Goal: Task Accomplishment & Management: Manage account settings

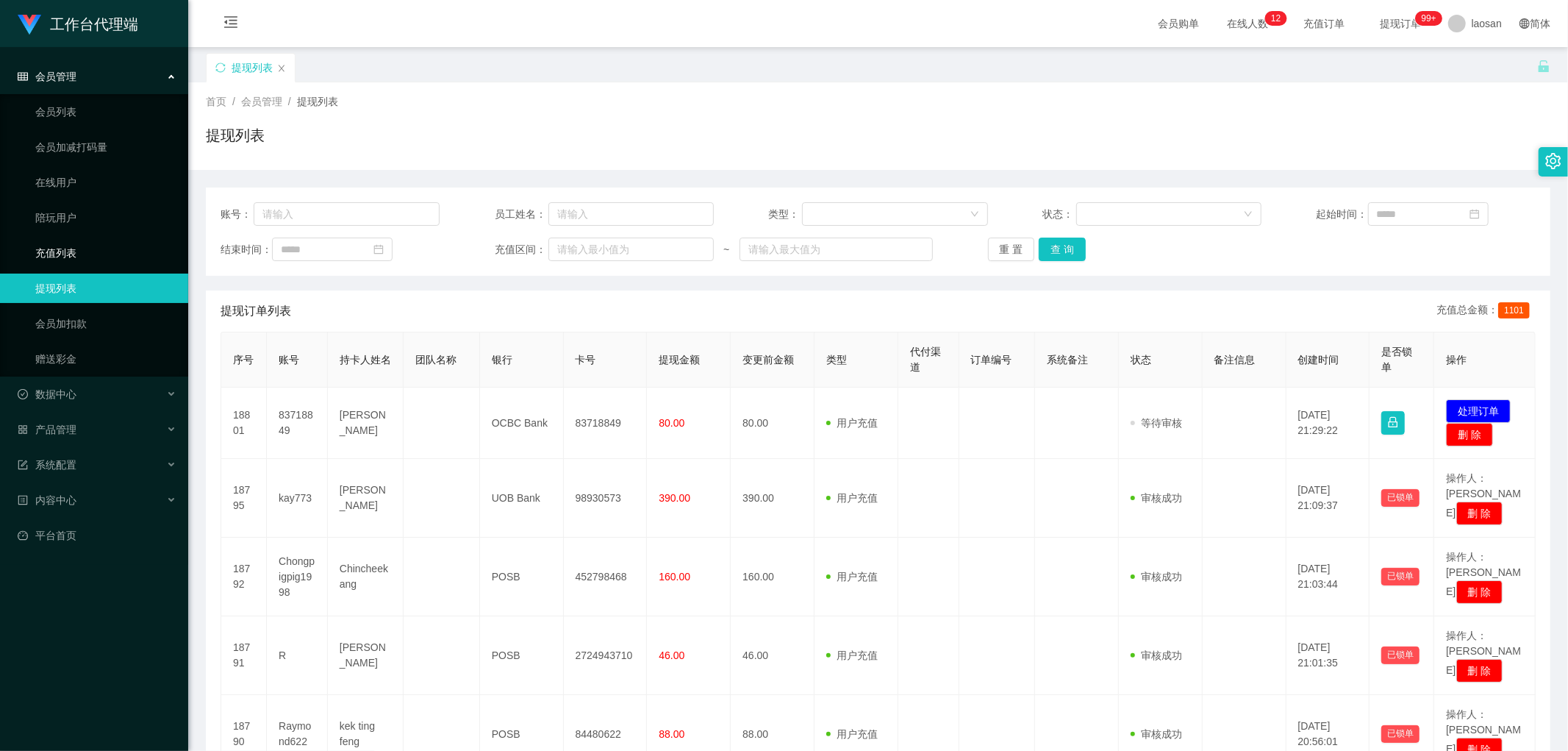
click at [78, 252] on link "充值列表" at bounding box center [106, 252] width 141 height 30
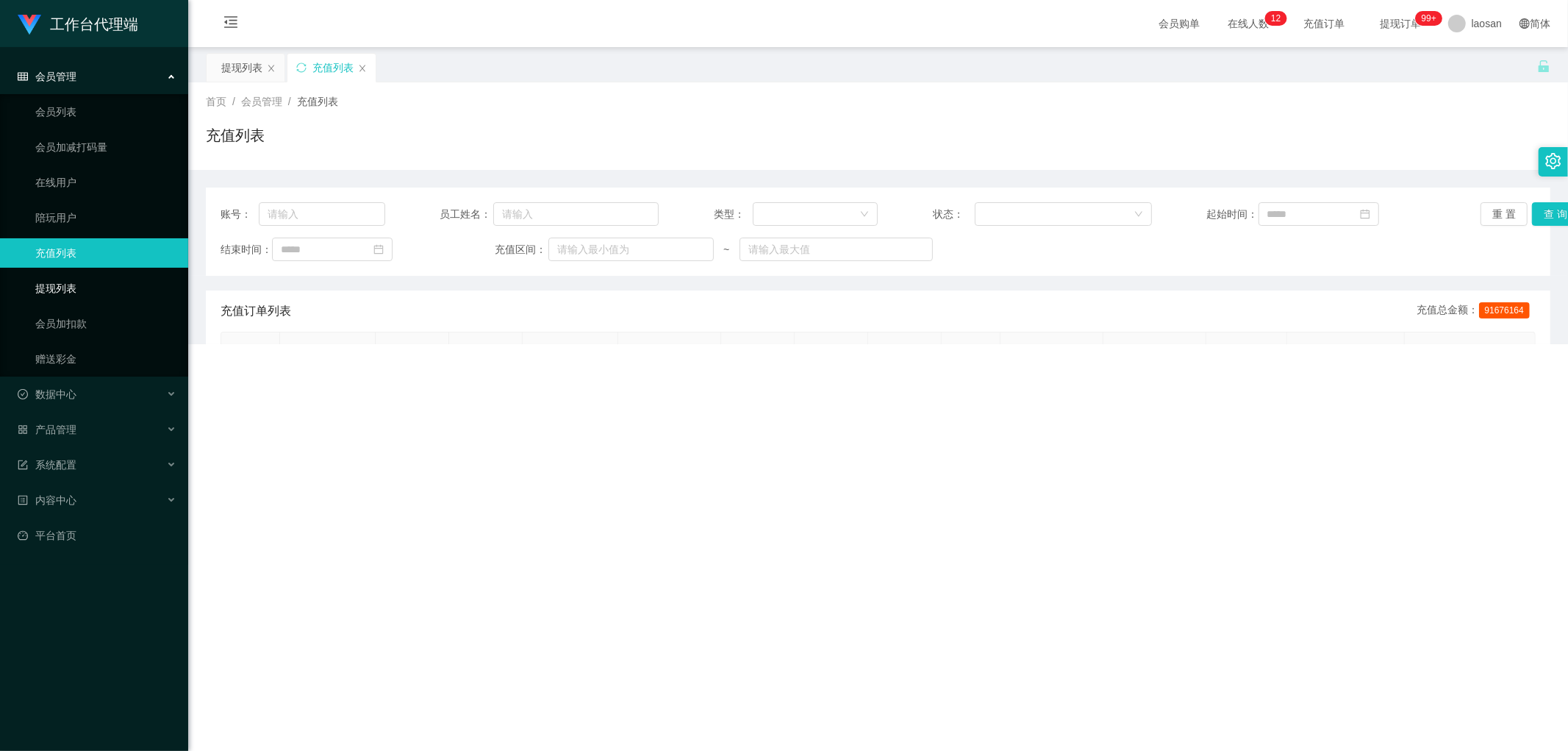
click at [74, 292] on link "提现列表" at bounding box center [106, 288] width 141 height 30
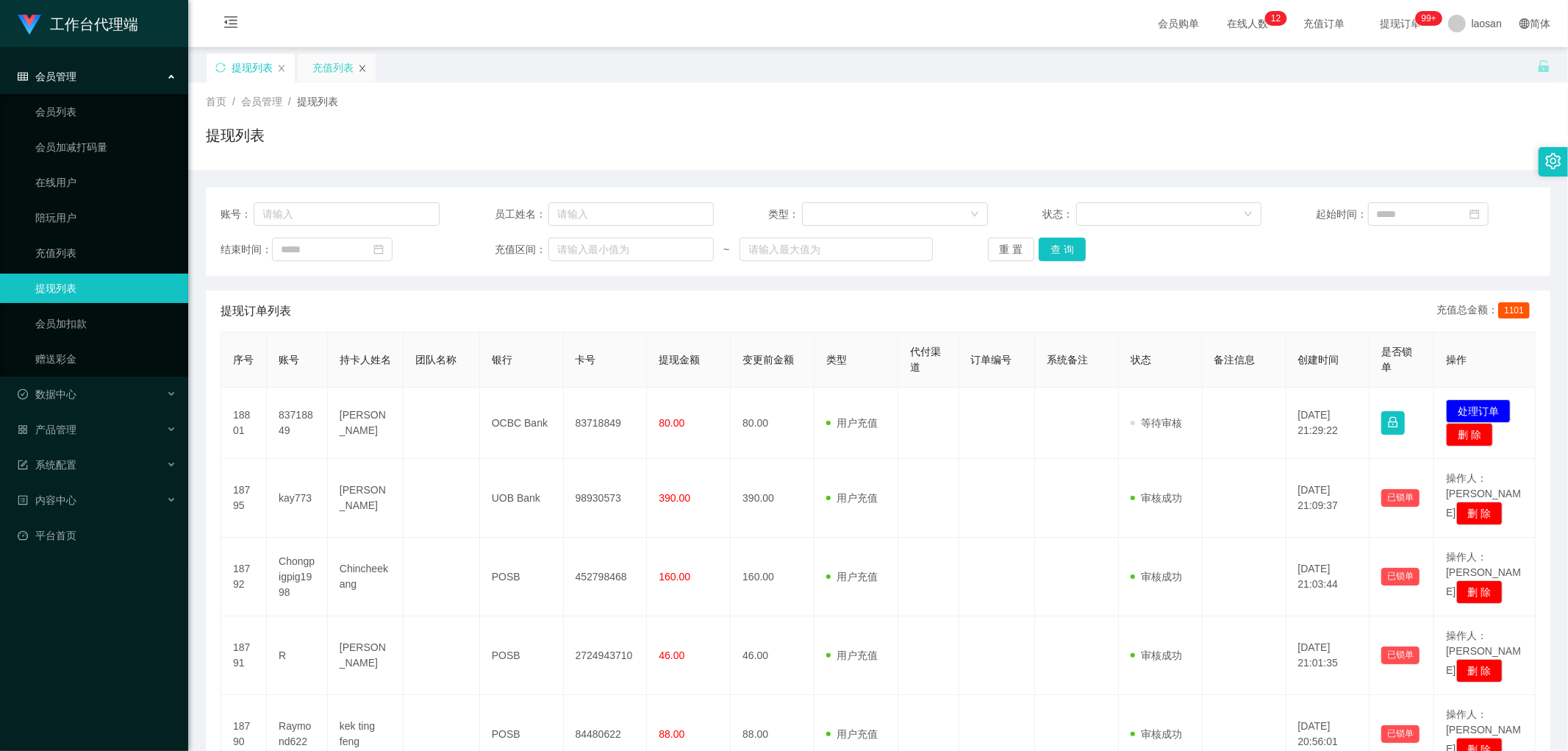
click at [362, 69] on icon "图标: close" at bounding box center [362, 68] width 9 height 9
click at [56, 289] on link "提现列表" at bounding box center [106, 288] width 141 height 30
click at [532, 245] on div "重 置 查 询" at bounding box center [1098, 248] width 219 height 23
click at [532, 247] on button "查 询" at bounding box center [1062, 248] width 47 height 23
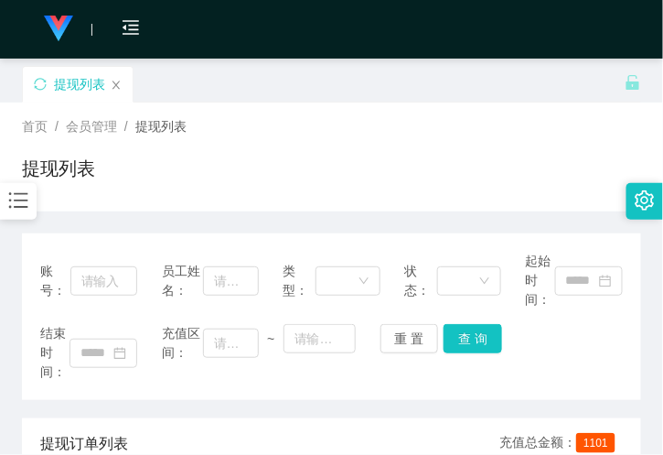
drag, startPoint x: 311, startPoint y: 82, endPoint x: 289, endPoint y: 137, distance: 59.1
click at [311, 82] on div "提现列表" at bounding box center [323, 97] width 603 height 63
click at [16, 196] on icon "图标: bars" at bounding box center [18, 200] width 24 height 24
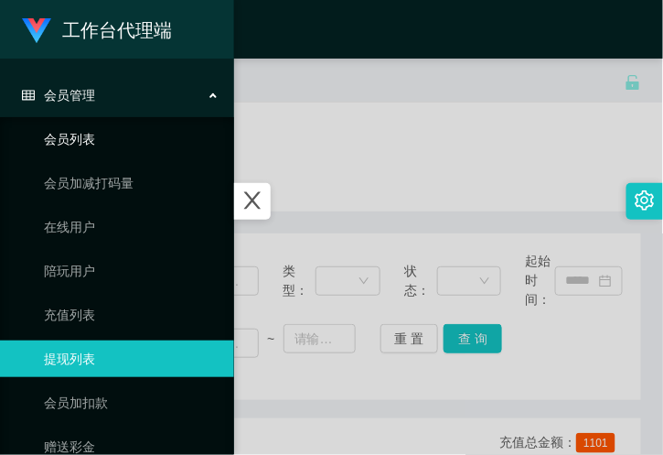
click at [98, 140] on link "会员列表" at bounding box center [132, 139] width 176 height 37
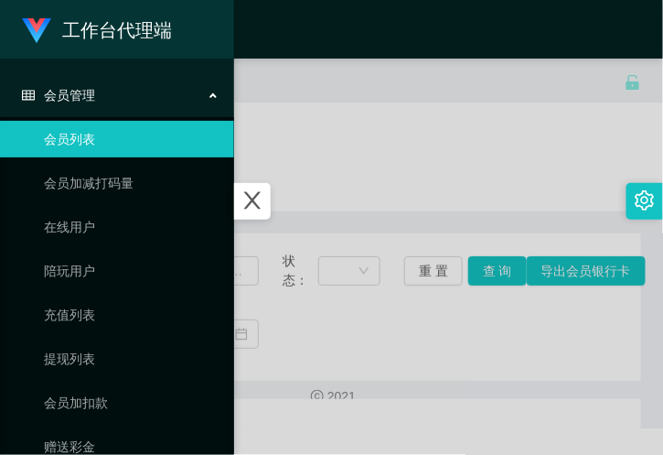
click at [346, 140] on div at bounding box center [331, 227] width 663 height 455
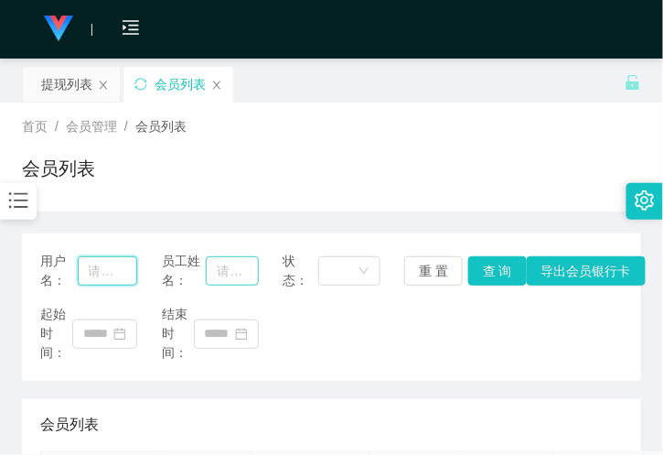
drag, startPoint x: 111, startPoint y: 267, endPoint x: 217, endPoint y: 263, distance: 106.2
click at [111, 267] on input "text" at bounding box center [108, 270] width 60 height 29
paste input "hahala123"
type input "hahala123"
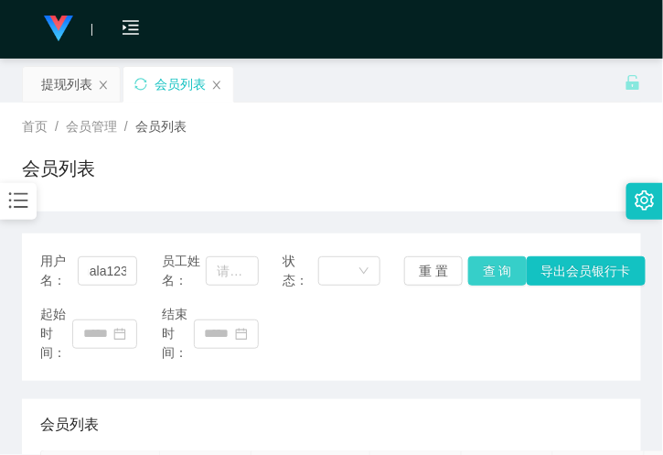
click at [485, 257] on button "查 询" at bounding box center [497, 270] width 59 height 29
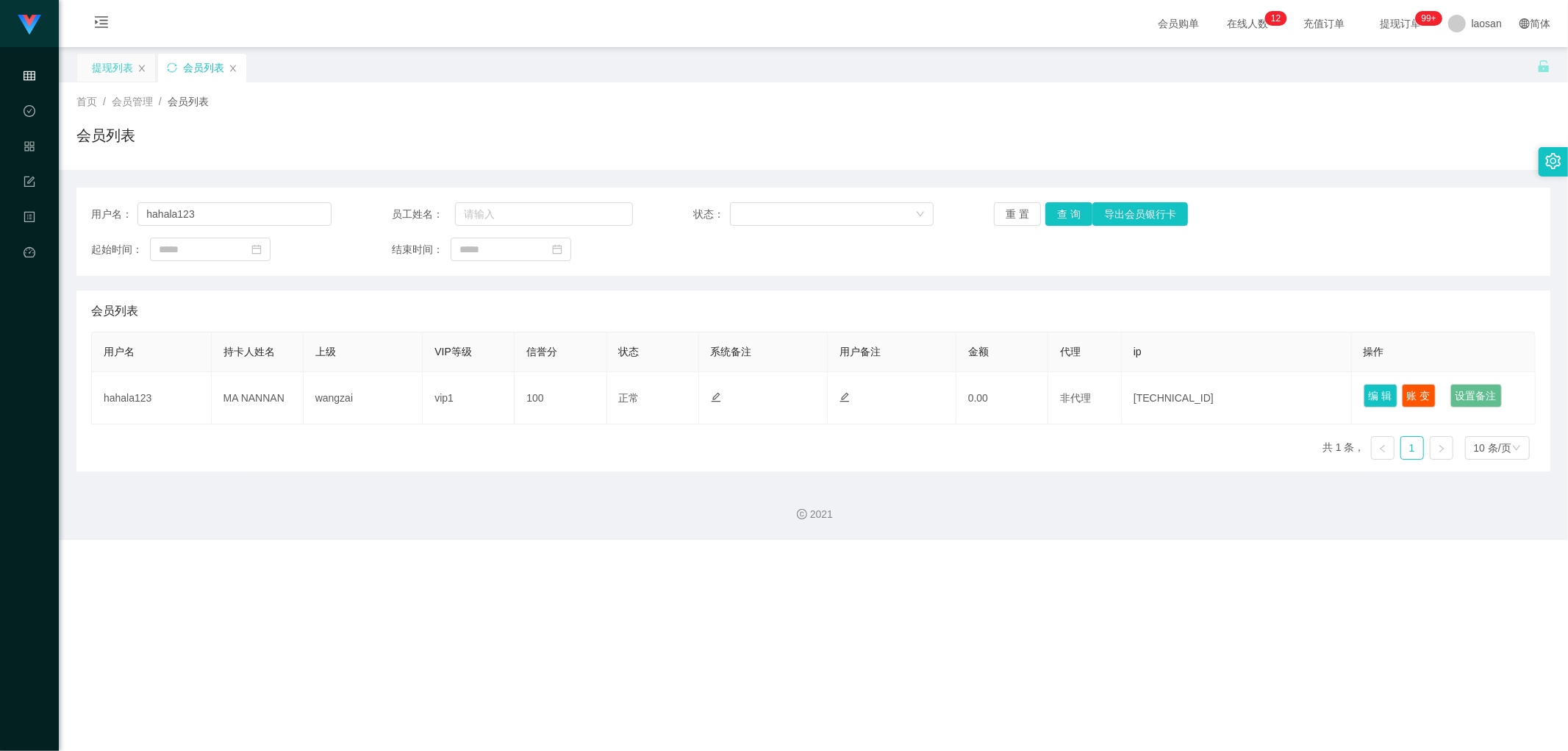
click at [110, 69] on div "提现列表" at bounding box center [112, 68] width 41 height 28
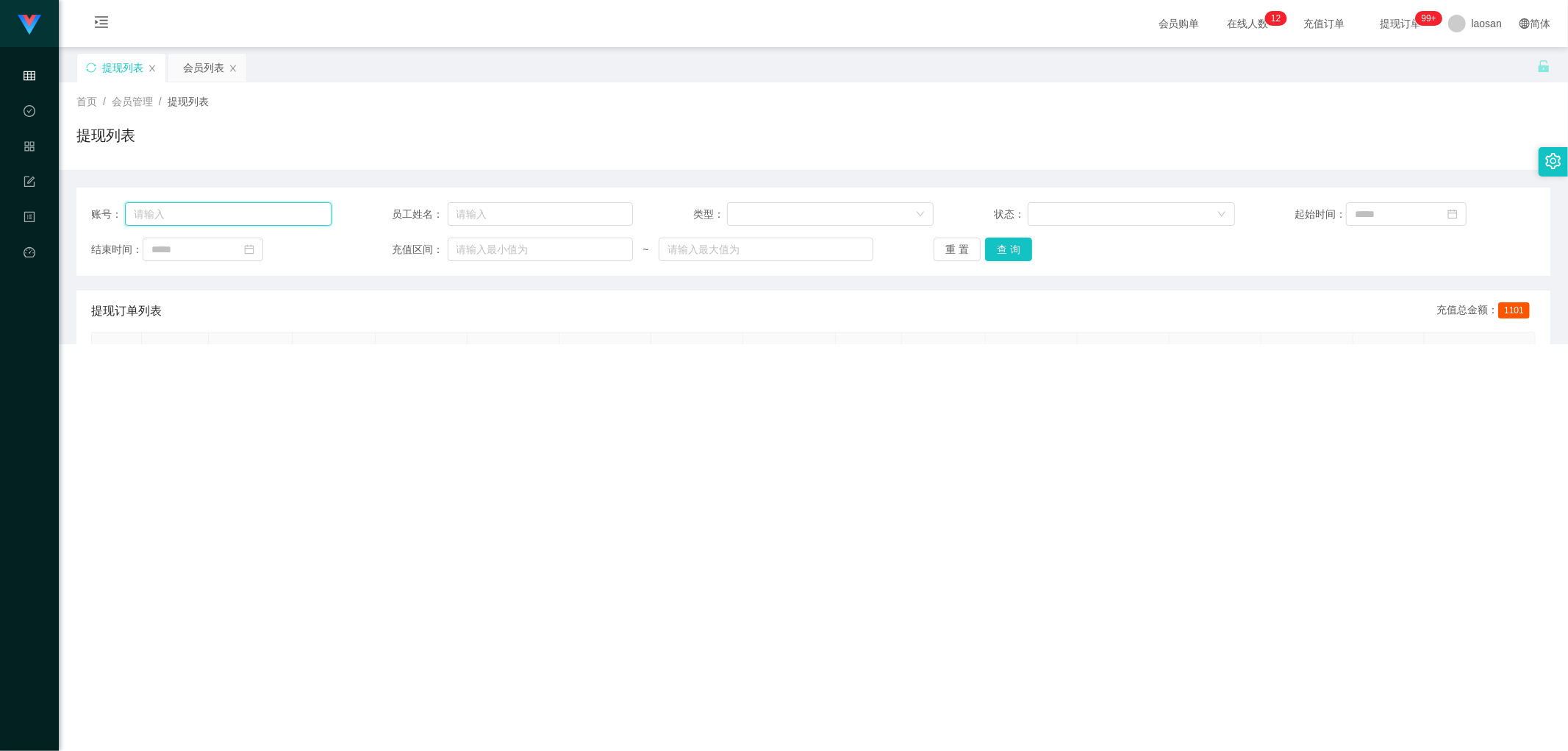
click at [225, 214] on input "text" at bounding box center [229, 214] width 207 height 23
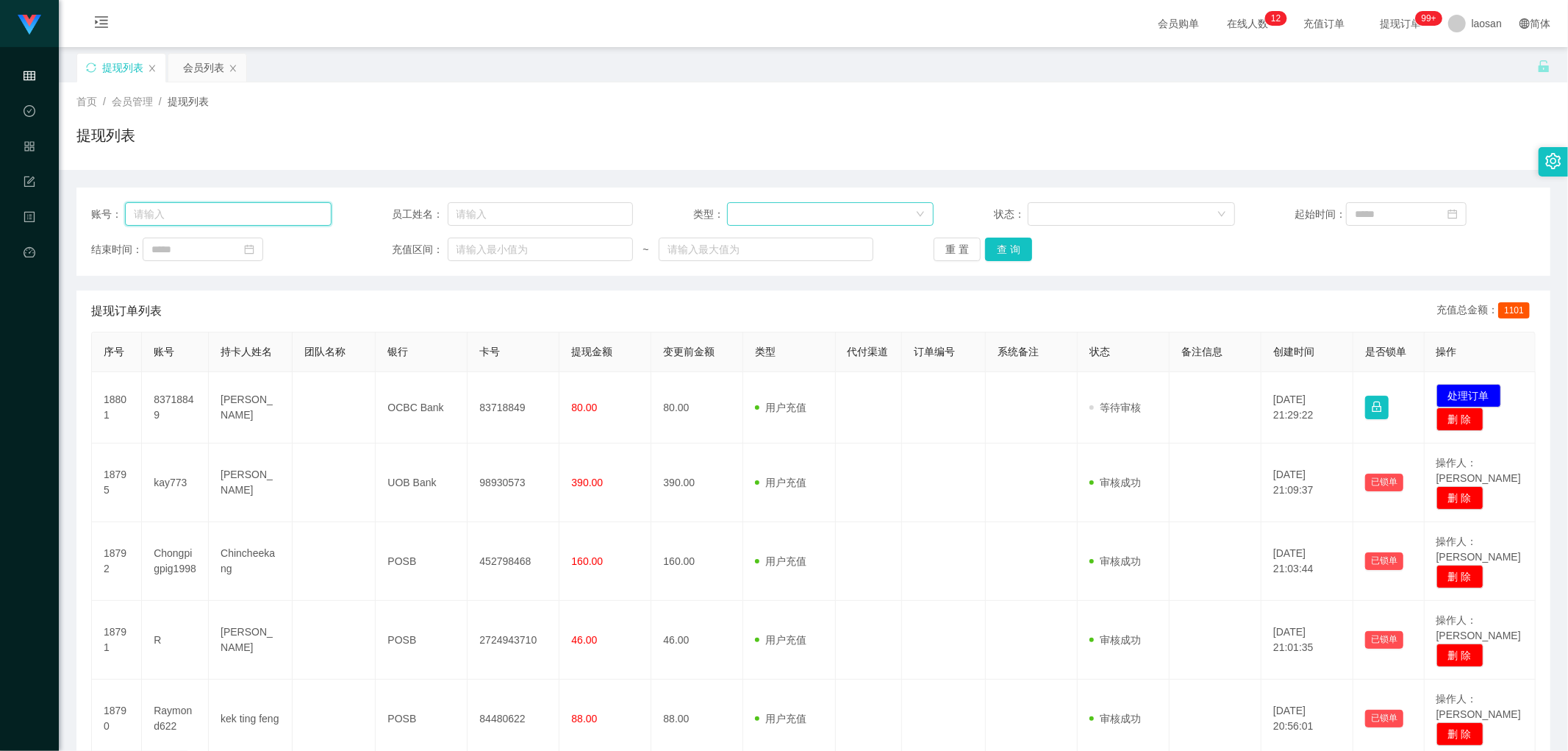
paste input "hahala123"
click at [532, 250] on button "查 询" at bounding box center [1009, 248] width 47 height 23
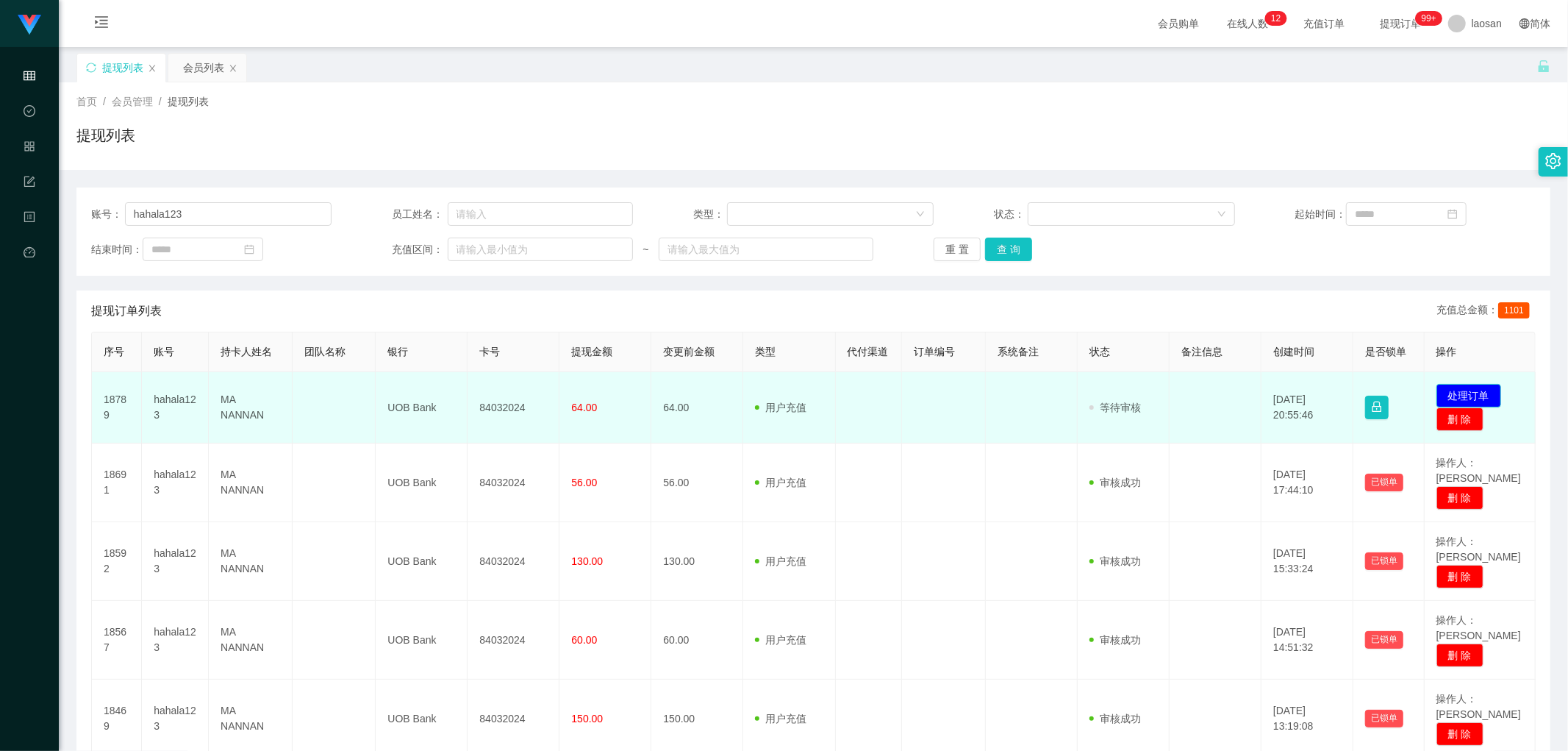
click at [532, 365] on button "处理订单" at bounding box center [1469, 396] width 65 height 23
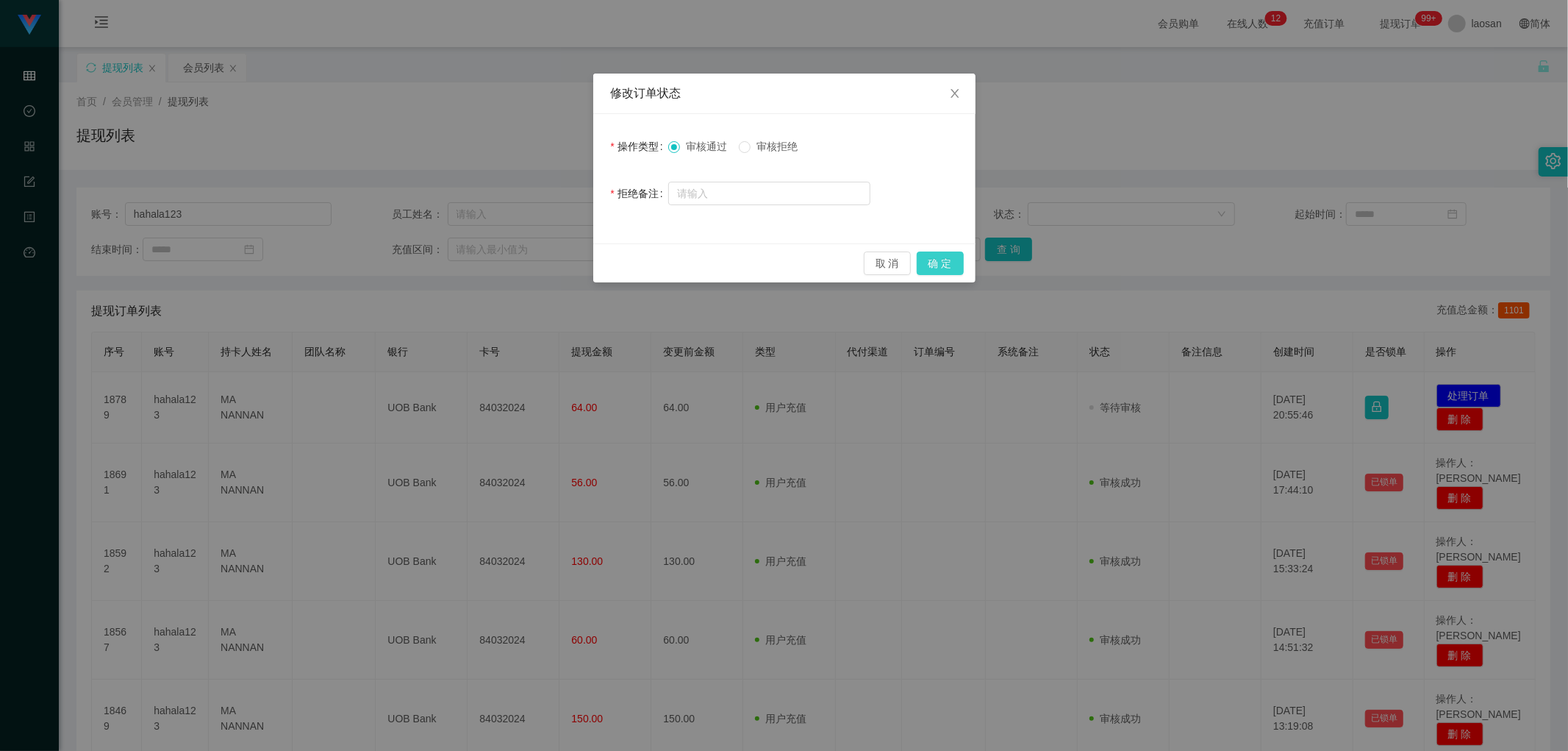
click at [532, 261] on button "确 定" at bounding box center [940, 263] width 47 height 23
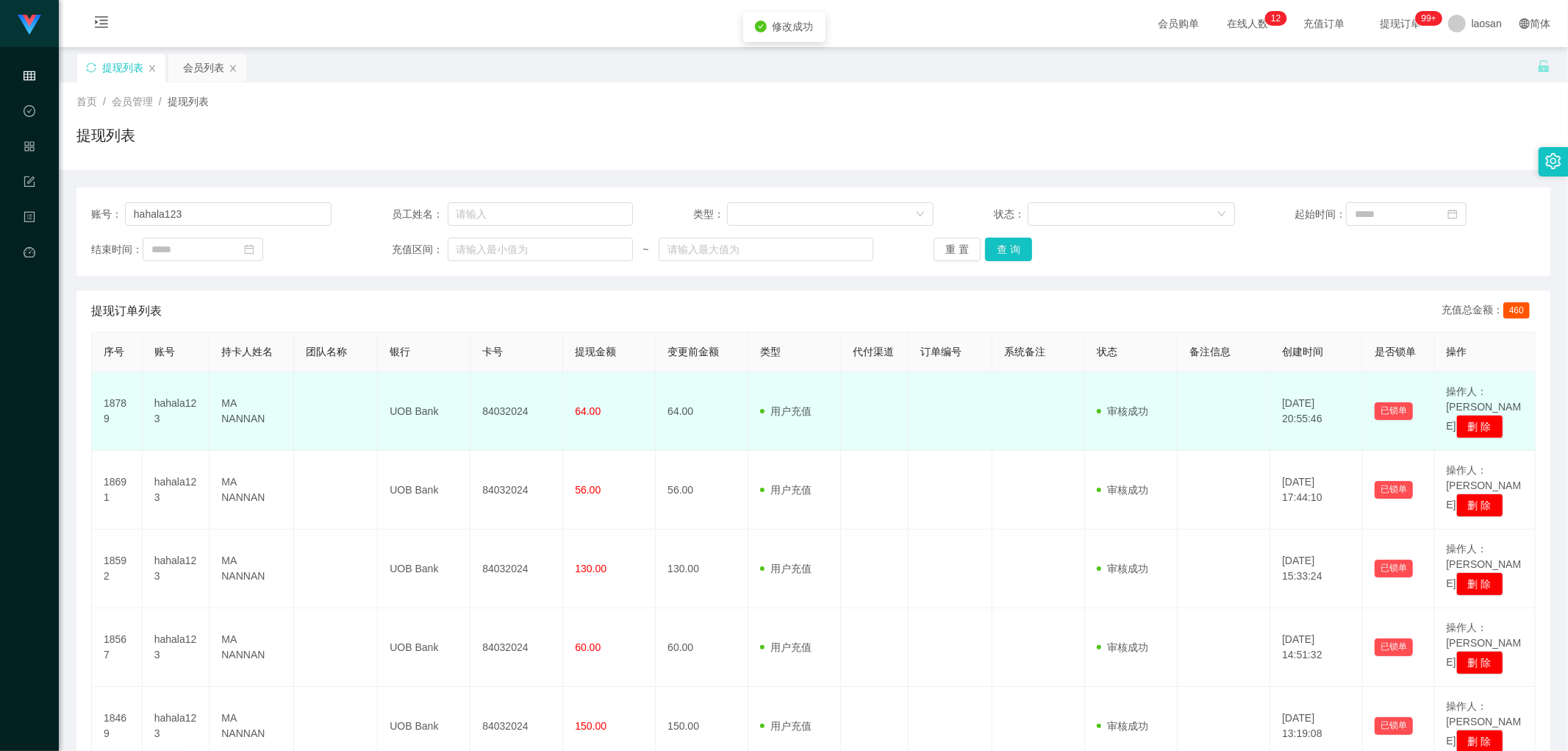
click at [484, 365] on td "84032024" at bounding box center [516, 412] width 92 height 79
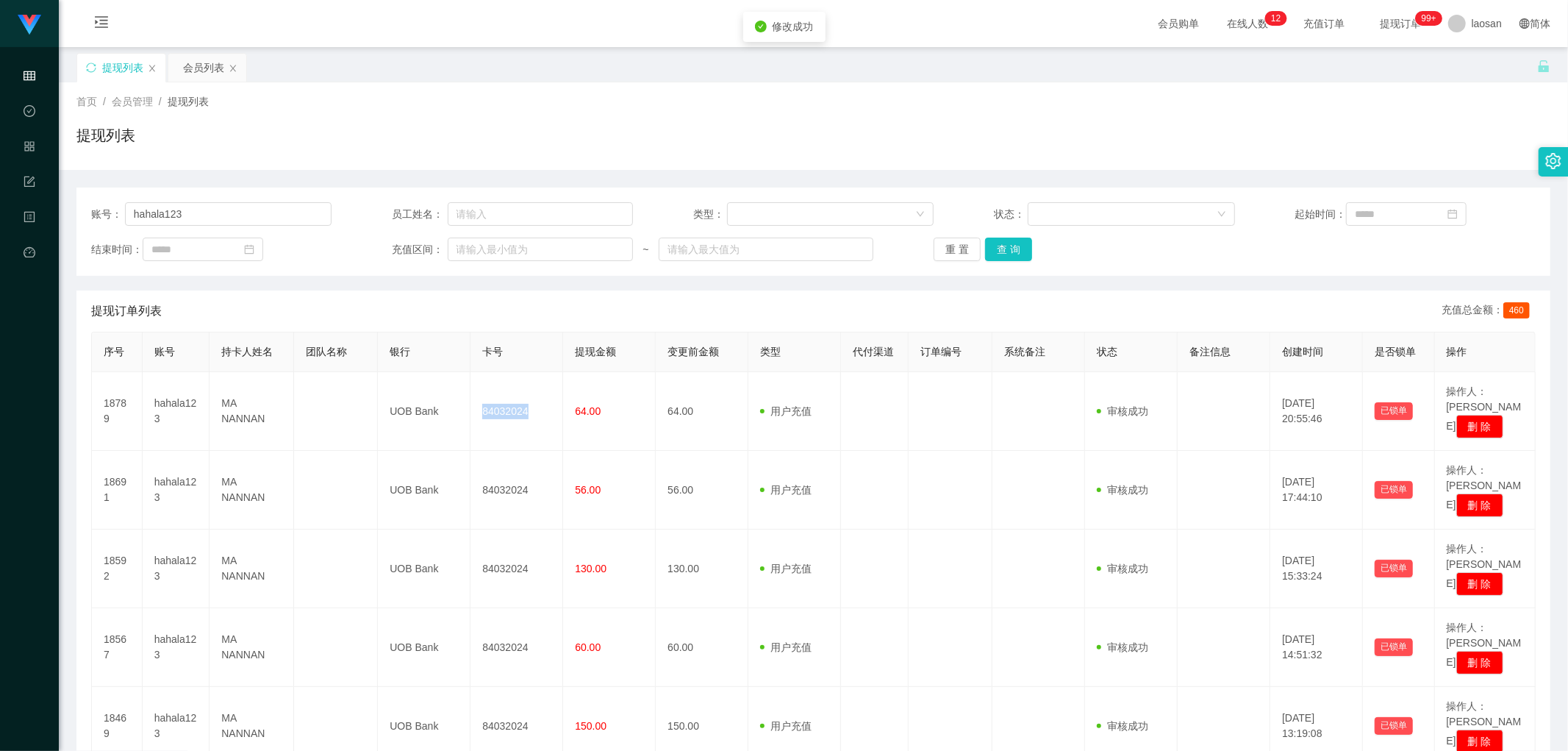
copy td "84032024"
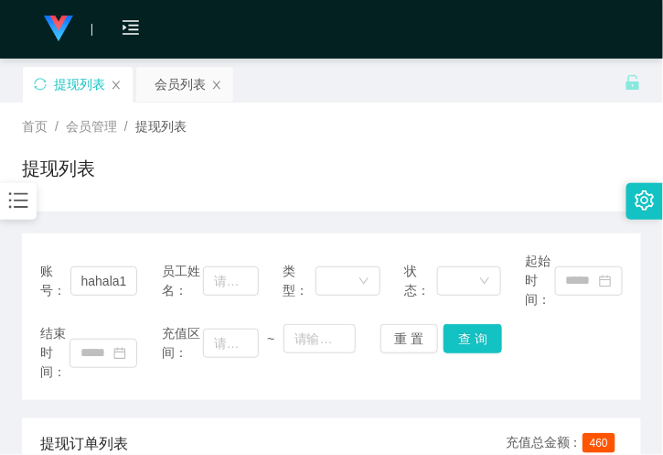
click at [242, 174] on div "提现列表" at bounding box center [331, 176] width 619 height 42
drag, startPoint x: 362, startPoint y: 85, endPoint x: 353, endPoint y: 87, distance: 9.3
click at [362, 85] on div "提现列表 会员列表" at bounding box center [323, 97] width 603 height 63
click at [391, 153] on div "首页 / 会员管理 / 提现列表 / 提现列表" at bounding box center [331, 157] width 619 height 80
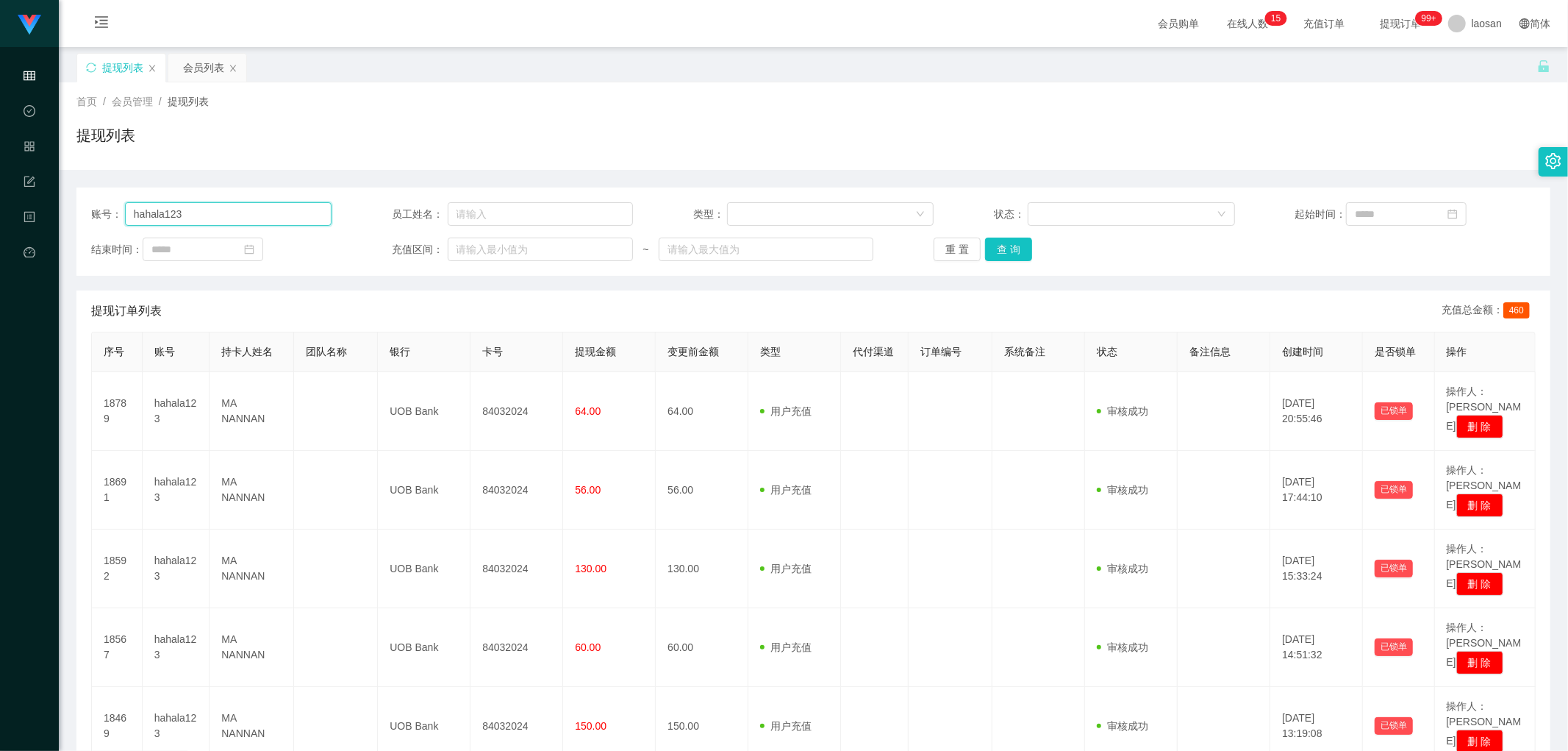
click at [207, 203] on input "hahala123" at bounding box center [229, 214] width 207 height 23
click at [207, 207] on input "hahala123" at bounding box center [229, 214] width 207 height 23
paste input "Chris6811"
type input "Chris6811"
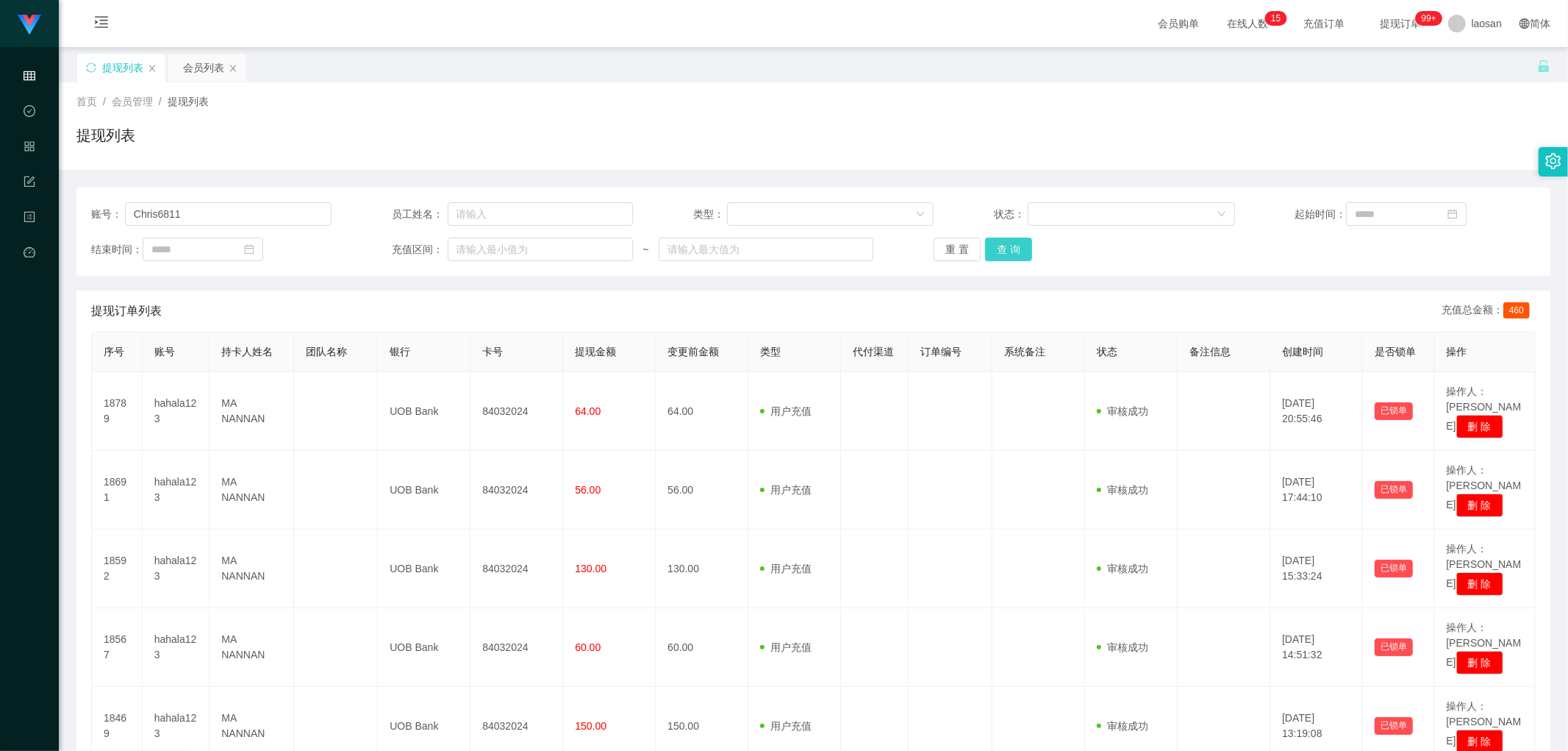
click at [532, 241] on button "查 询" at bounding box center [1009, 248] width 47 height 23
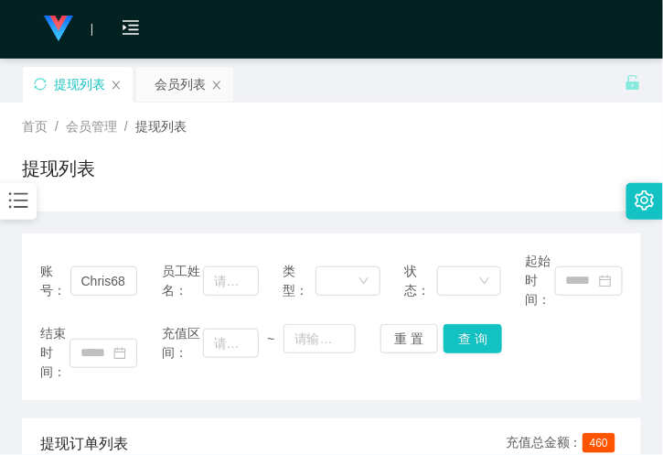
click at [209, 178] on div "提现列表" at bounding box center [331, 176] width 619 height 42
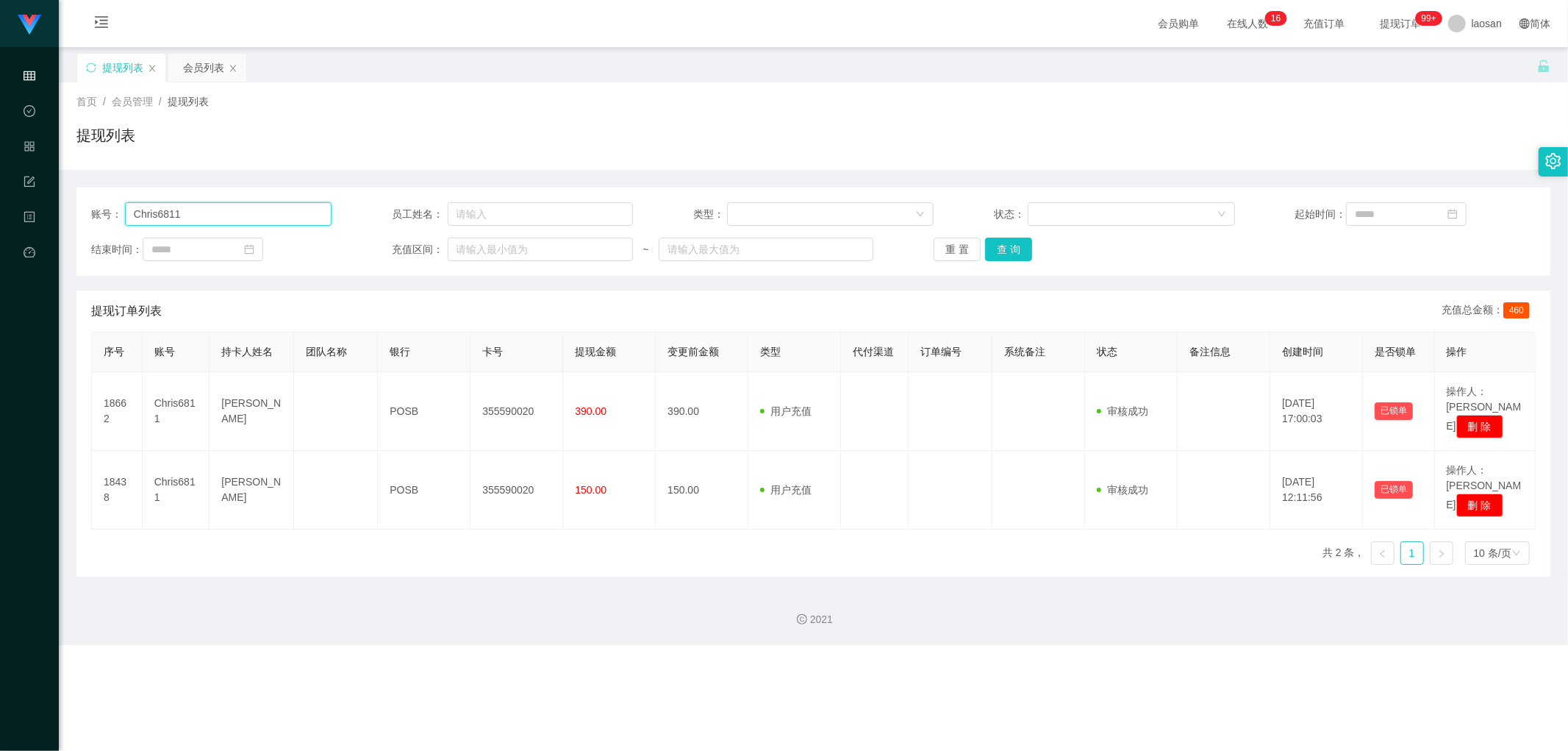
click at [178, 220] on input "Chris6811" at bounding box center [229, 214] width 207 height 23
click at [199, 59] on div "会员列表" at bounding box center [203, 68] width 41 height 28
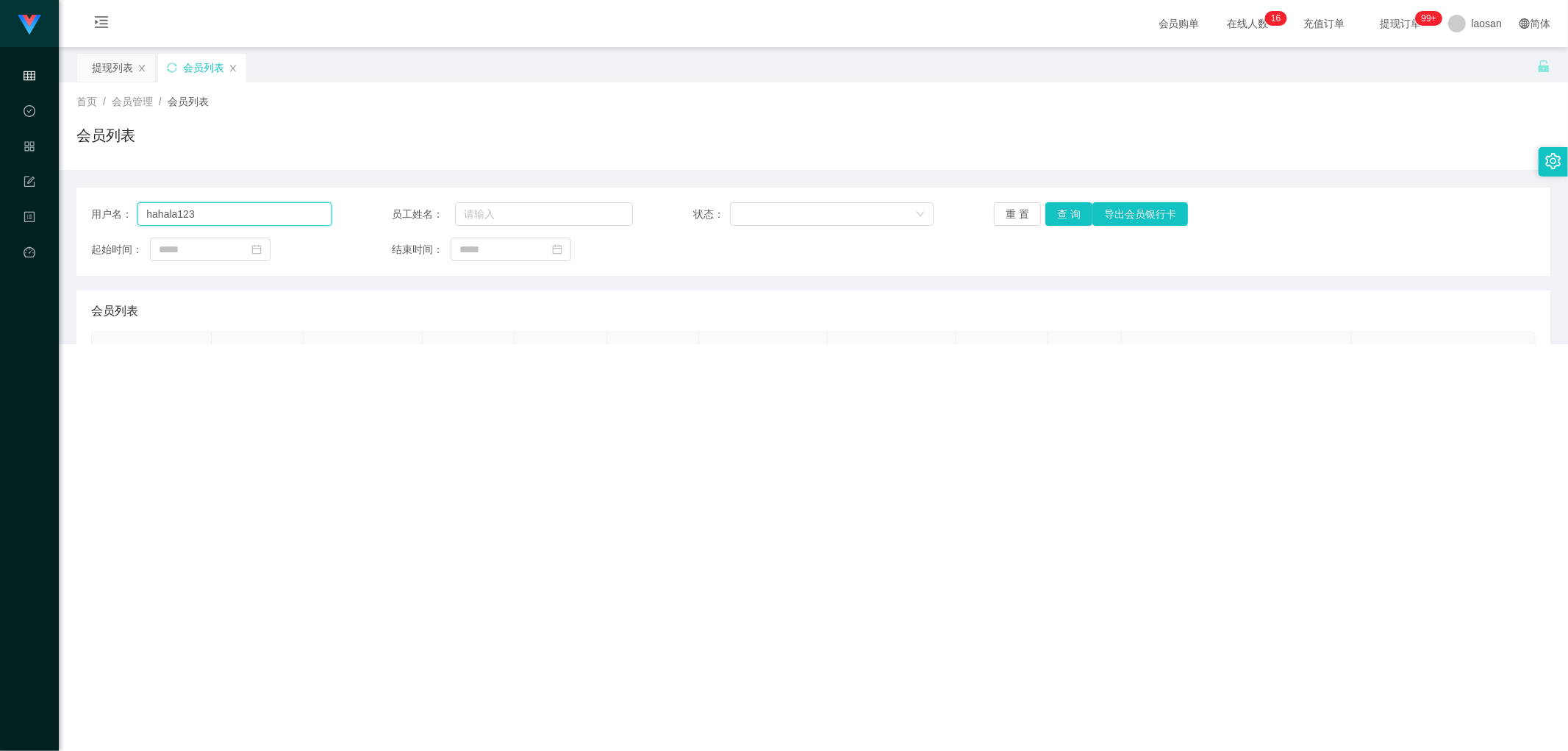
click at [190, 211] on input "hahala123" at bounding box center [235, 214] width 194 height 23
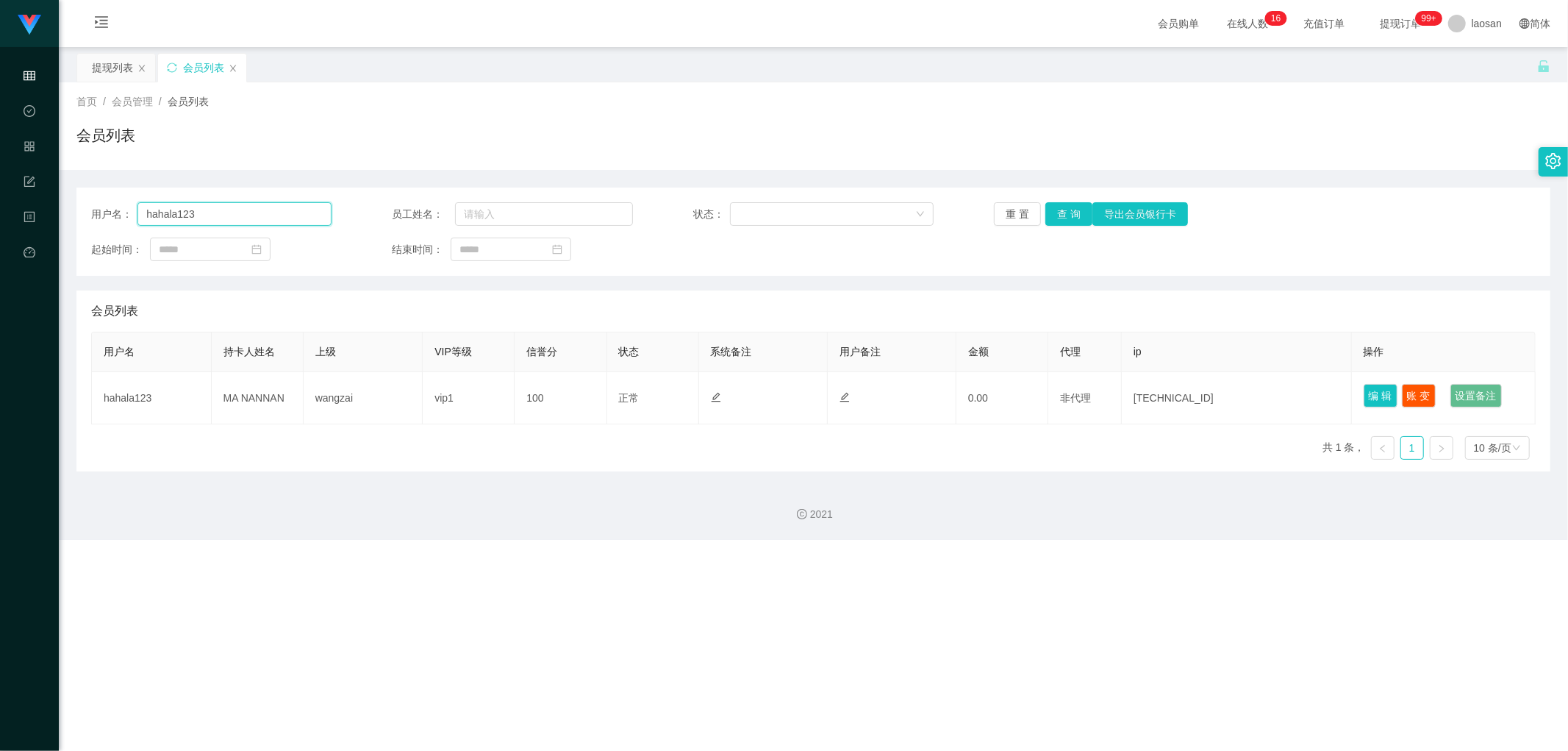
click at [190, 211] on input "hahala123" at bounding box center [235, 214] width 194 height 23
paste input "Chris6811"
type input "Chris6811"
click at [532, 220] on button "查 询" at bounding box center [1069, 214] width 47 height 23
click at [114, 64] on div "提现列表" at bounding box center [112, 68] width 41 height 28
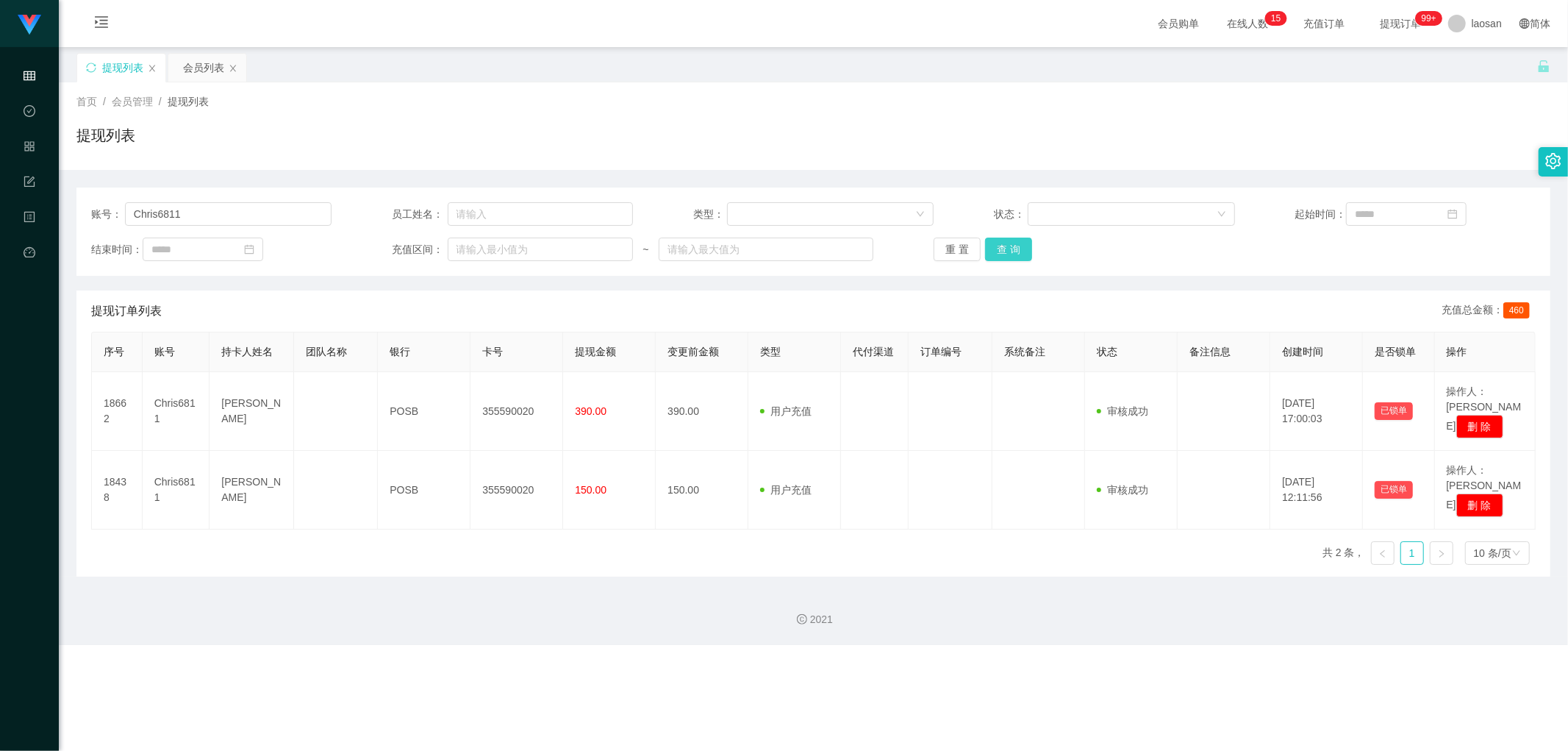
click at [532, 239] on button "查 询" at bounding box center [1009, 248] width 47 height 23
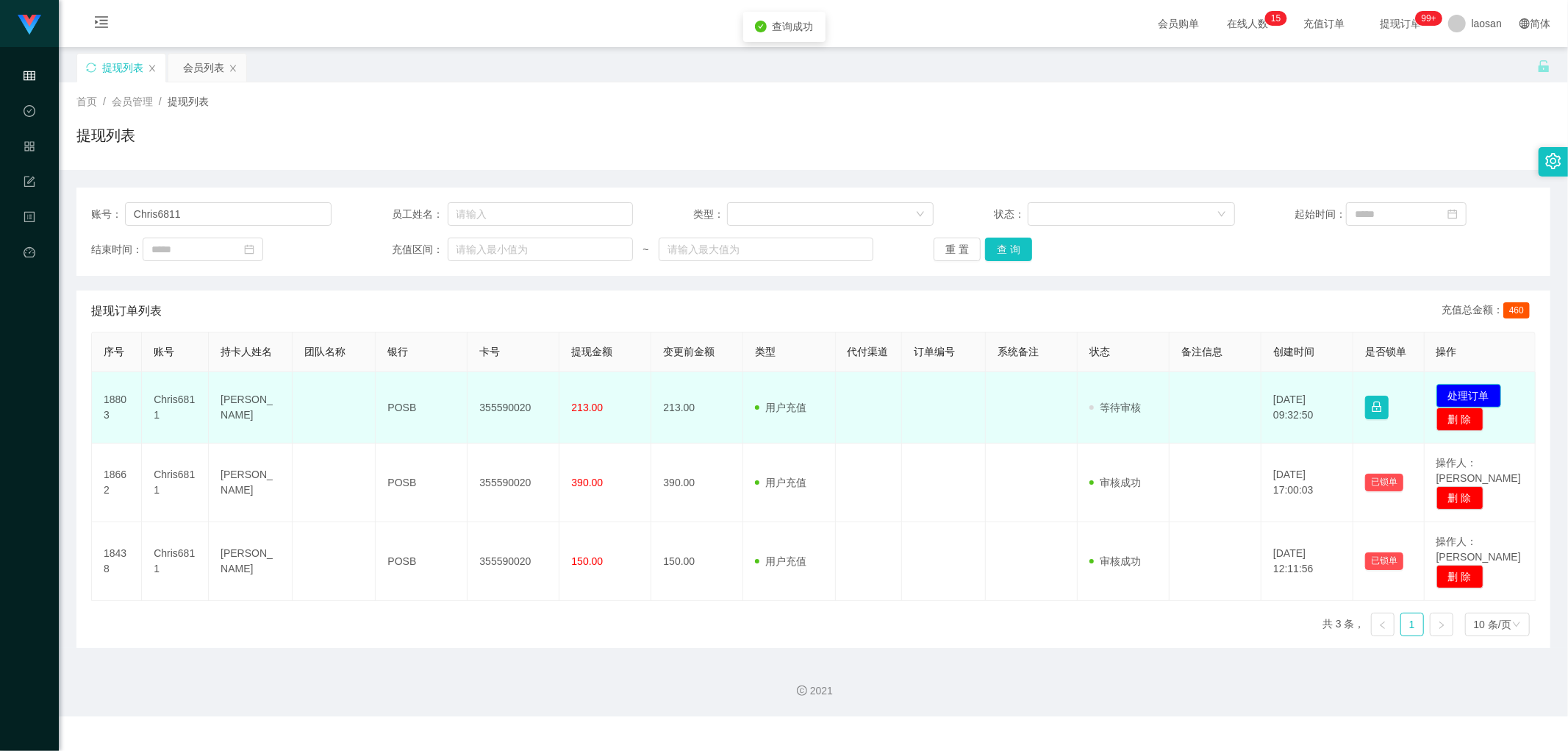
click at [532, 365] on button "处理订单" at bounding box center [1469, 396] width 65 height 23
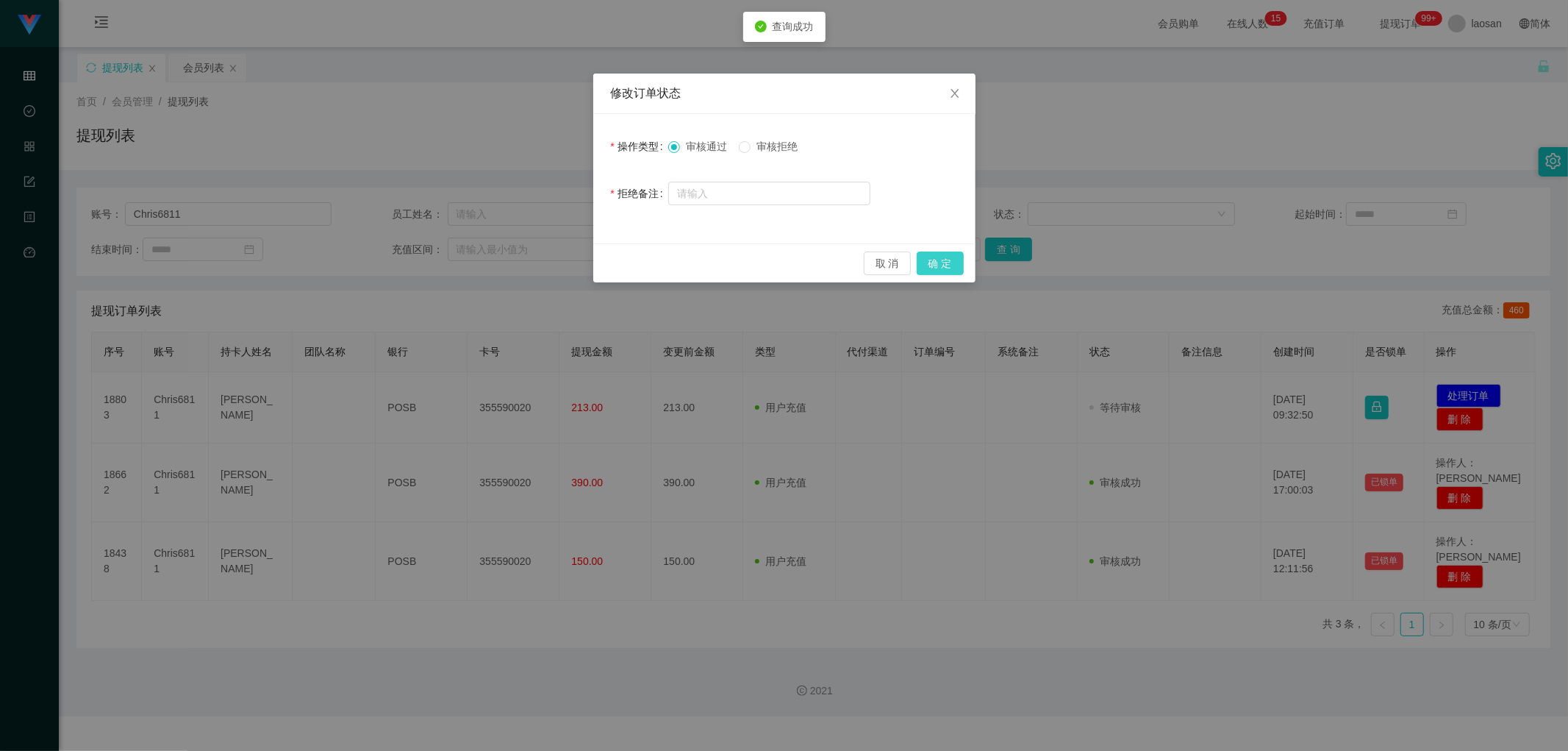
click at [532, 265] on button "确 定" at bounding box center [940, 263] width 47 height 23
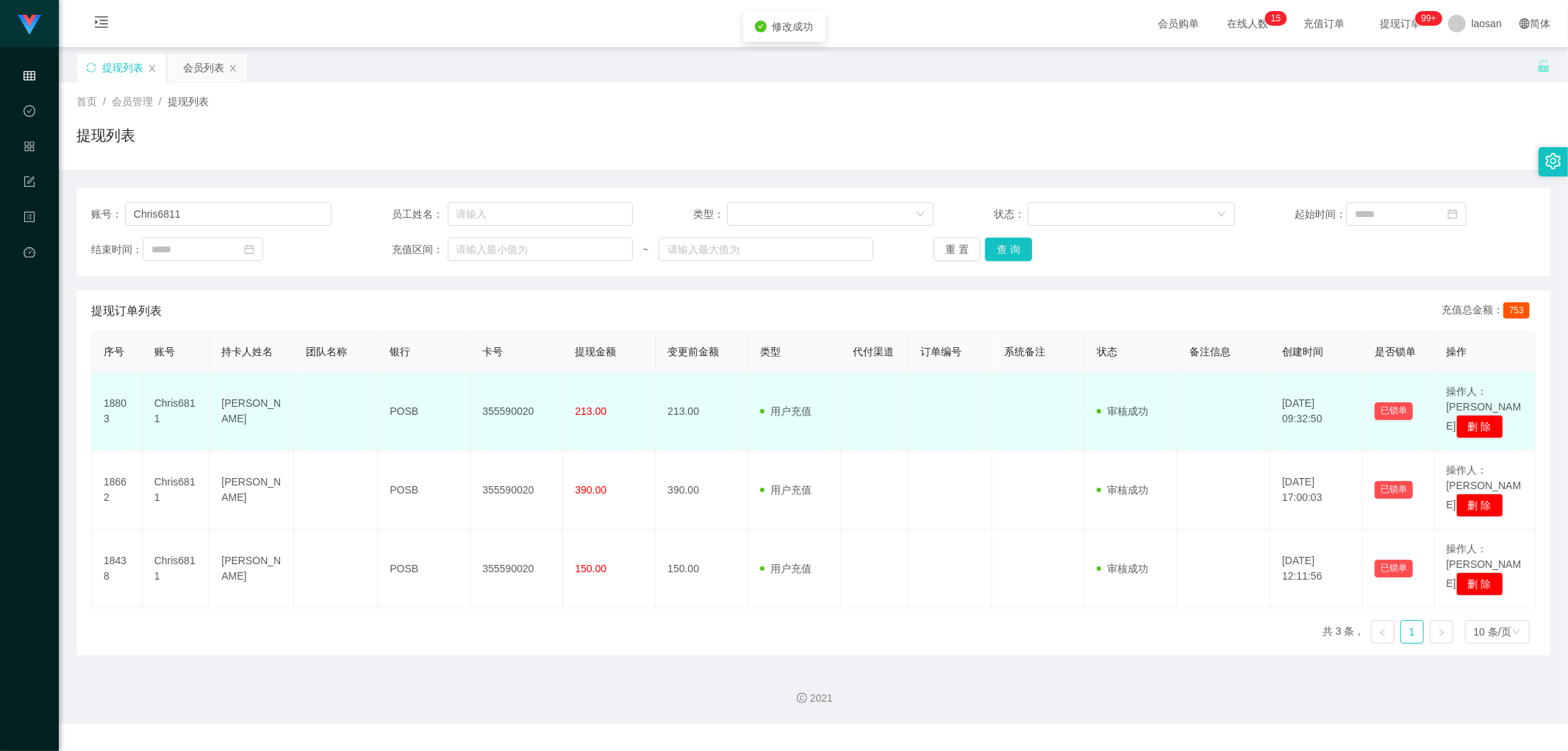
click at [506, 365] on td "355590020" at bounding box center [516, 412] width 92 height 79
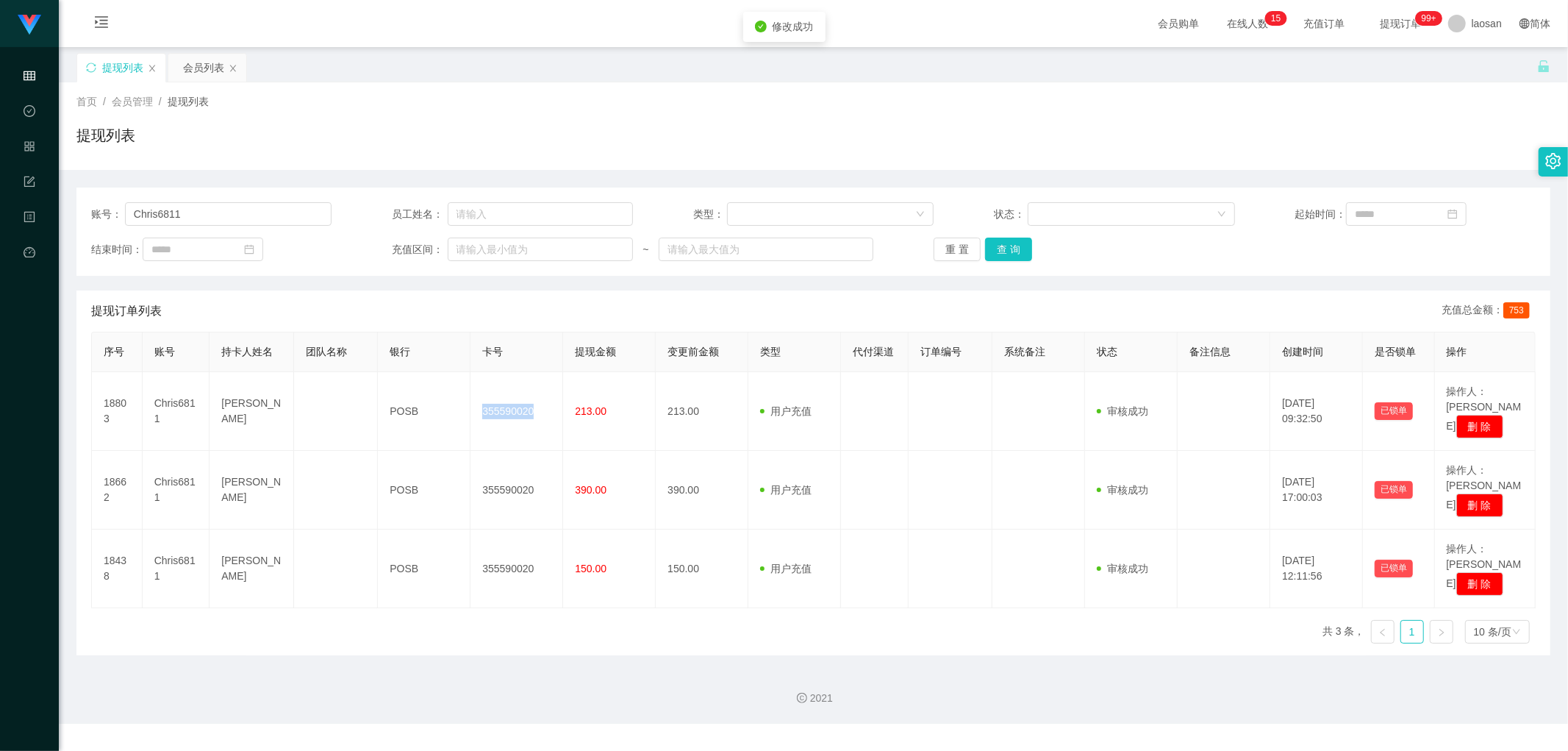
copy td "355590020"
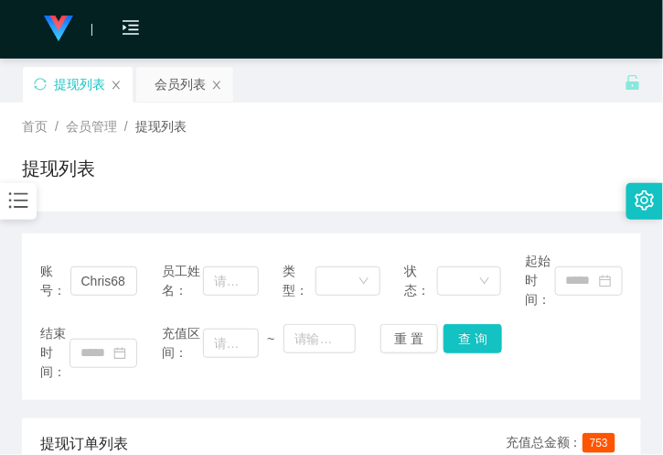
drag, startPoint x: 226, startPoint y: 121, endPoint x: 204, endPoint y: 26, distance: 97.6
click at [226, 121] on div "首页 / 会员管理 / 提现列表 /" at bounding box center [331, 126] width 619 height 19
click at [24, 199] on icon "图标: bars" at bounding box center [18, 200] width 24 height 24
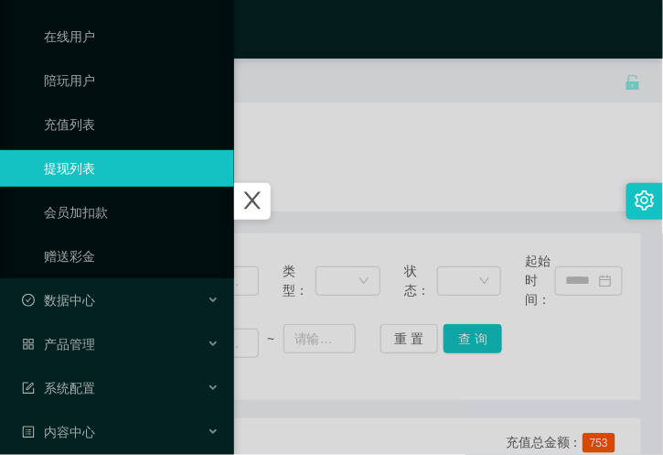
scroll to position [203, 0]
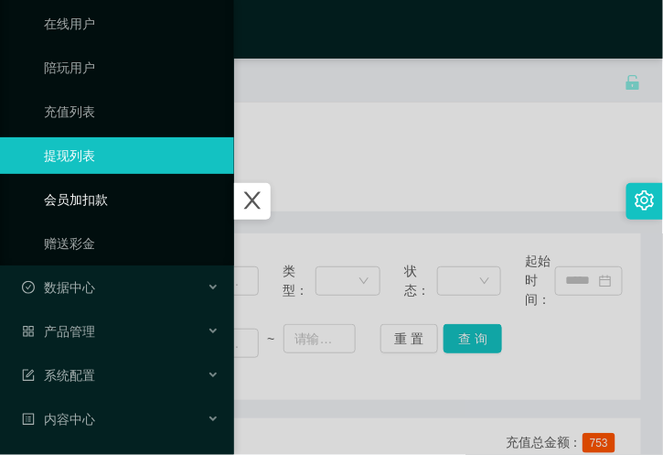
click at [113, 189] on link "会员加扣款" at bounding box center [132, 199] width 176 height 37
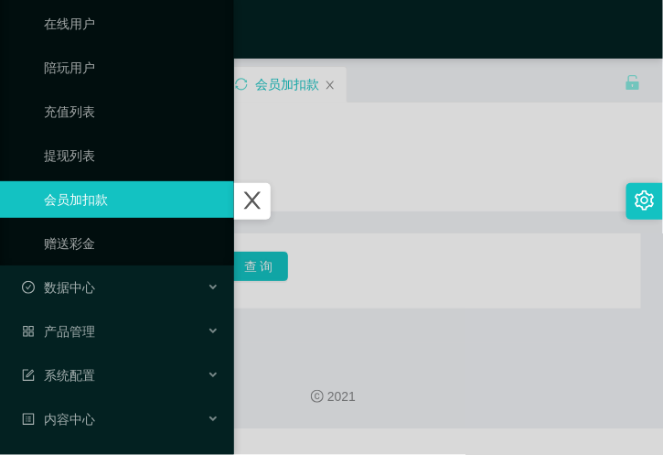
click at [332, 156] on div at bounding box center [331, 227] width 663 height 455
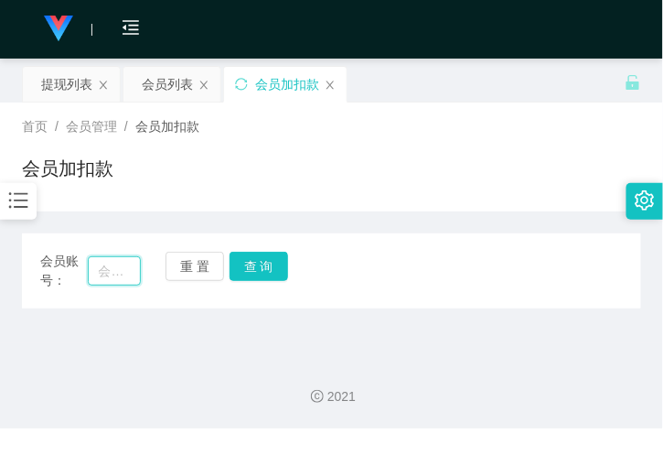
click at [101, 261] on input "text" at bounding box center [114, 270] width 53 height 29
paste input "Chris6811"
type input "Chris6811"
click at [281, 272] on button "查 询" at bounding box center [259, 266] width 59 height 29
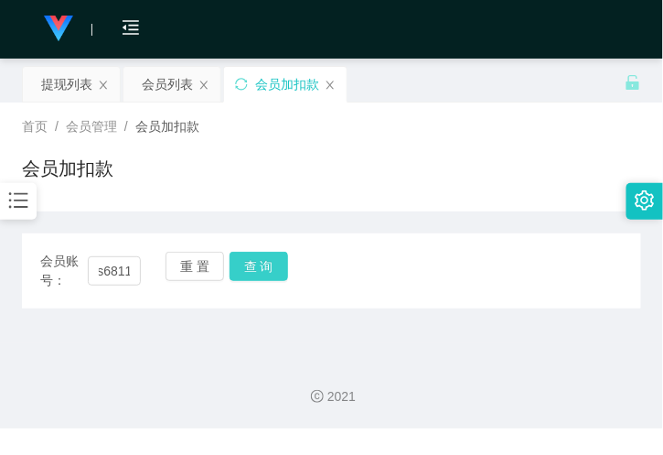
scroll to position [0, 0]
click at [362, 293] on div "会员账号： Chris6811 重 置 查 询 会员账号 会员姓名 账号余额 操作类型 人工加款 人工扣款 金额 确 定" at bounding box center [331, 270] width 619 height 75
click at [268, 257] on div "会员账号： Chris6811 重 置 查 询" at bounding box center [331, 271] width 619 height 38
click at [361, 211] on div "会员账号： Chris6811 重 置 查 询 会员账号 会员姓名 账号余额 操作类型 人工加款 人工扣款 金额 确 定" at bounding box center [331, 259] width 619 height 97
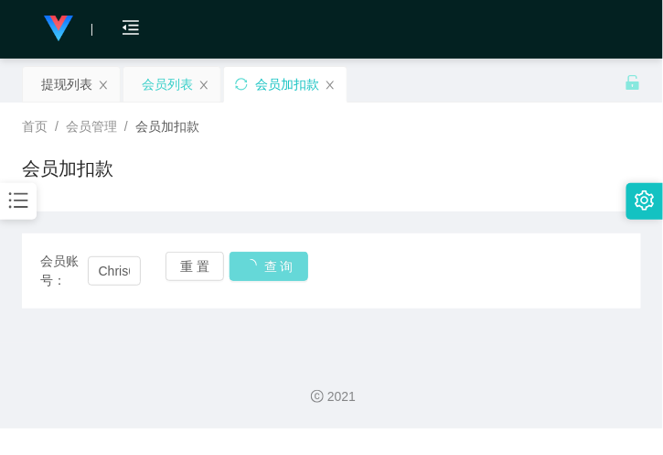
click at [162, 97] on div "会员列表" at bounding box center [167, 84] width 51 height 35
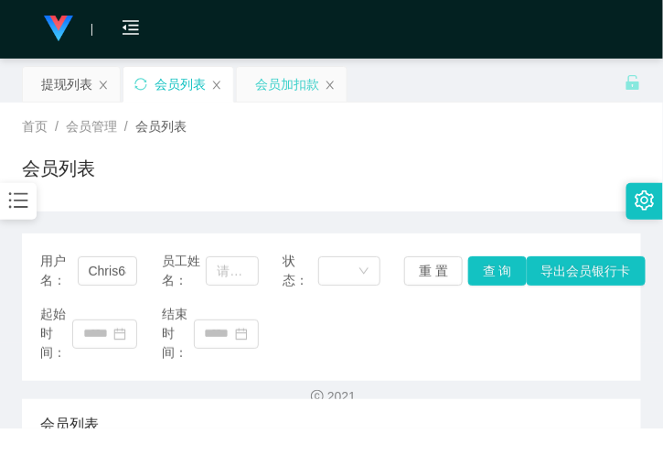
click at [280, 81] on div "会员加扣款" at bounding box center [287, 84] width 64 height 35
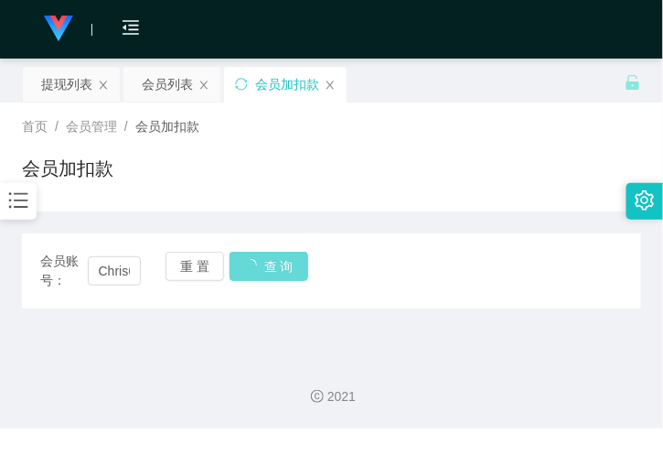
click at [282, 261] on div "会员账号： Chris6811 重 置 查 询" at bounding box center [331, 271] width 619 height 38
click at [284, 262] on div "会员账号： Chris6811 重 置 查 询" at bounding box center [331, 271] width 619 height 38
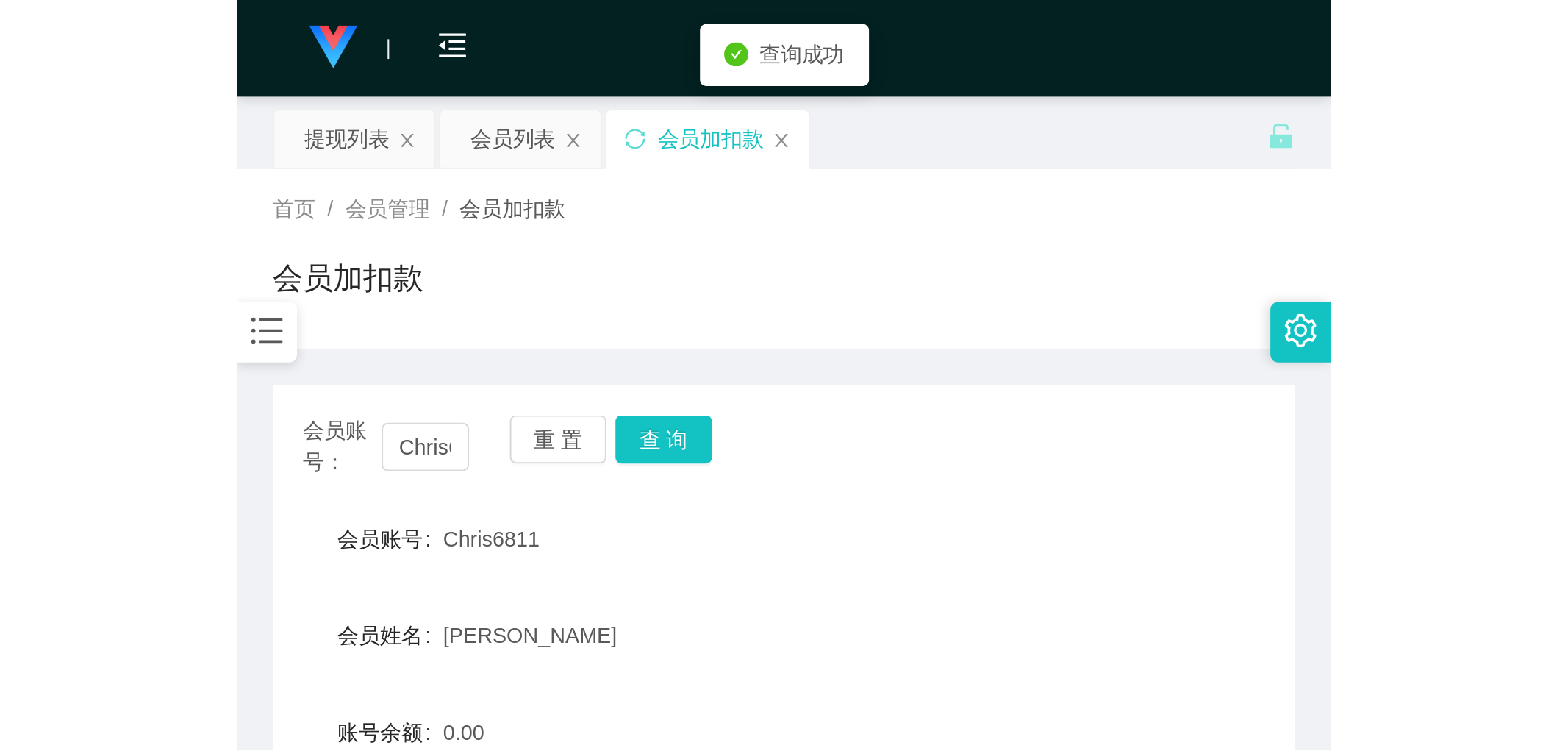
scroll to position [163, 0]
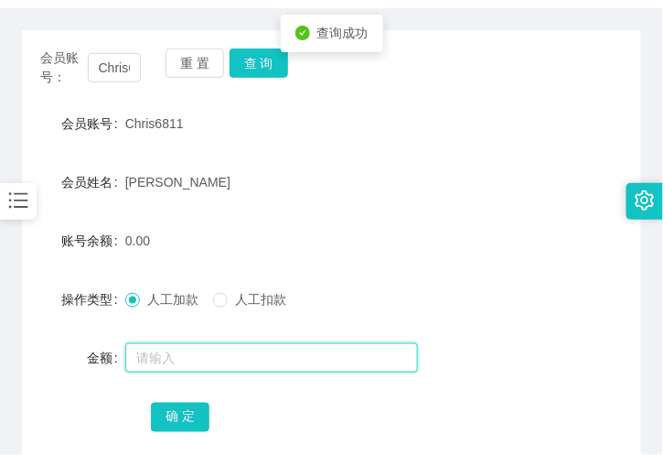
click at [185, 359] on input "text" at bounding box center [271, 357] width 293 height 29
type input "1000"
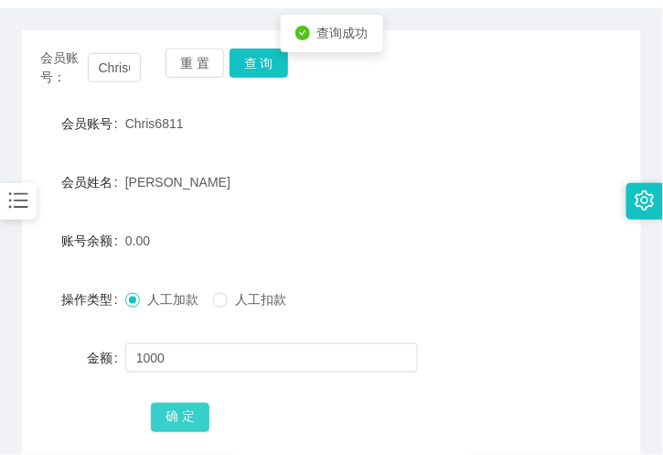
click at [172, 415] on button "确 定" at bounding box center [180, 417] width 59 height 29
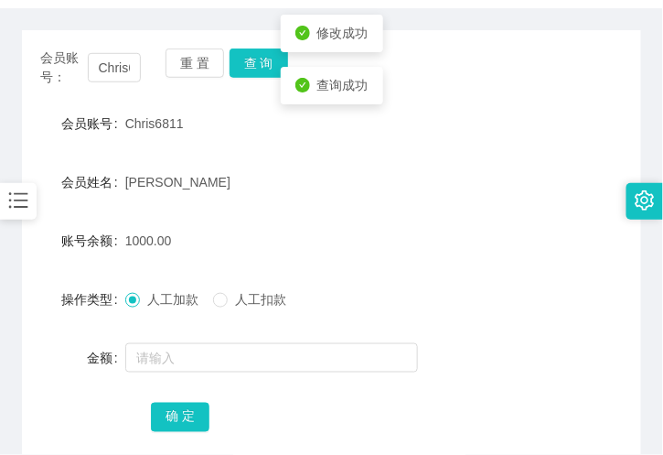
click at [398, 296] on div "人工加款 人工扣款" at bounding box center [305, 299] width 361 height 37
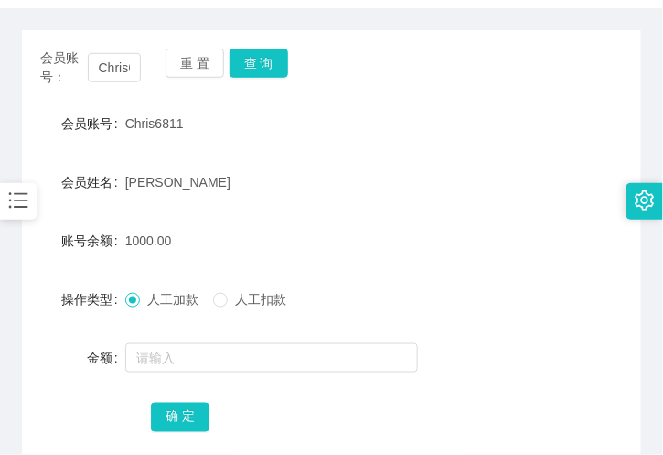
click at [224, 133] on div "Chris6811" at bounding box center [305, 123] width 361 height 37
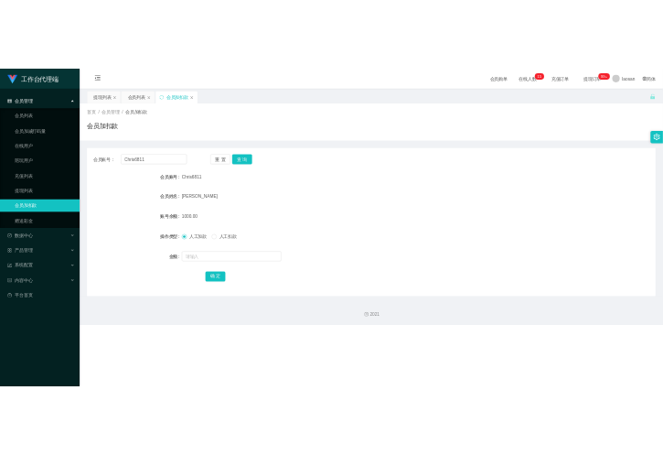
scroll to position [0, 0]
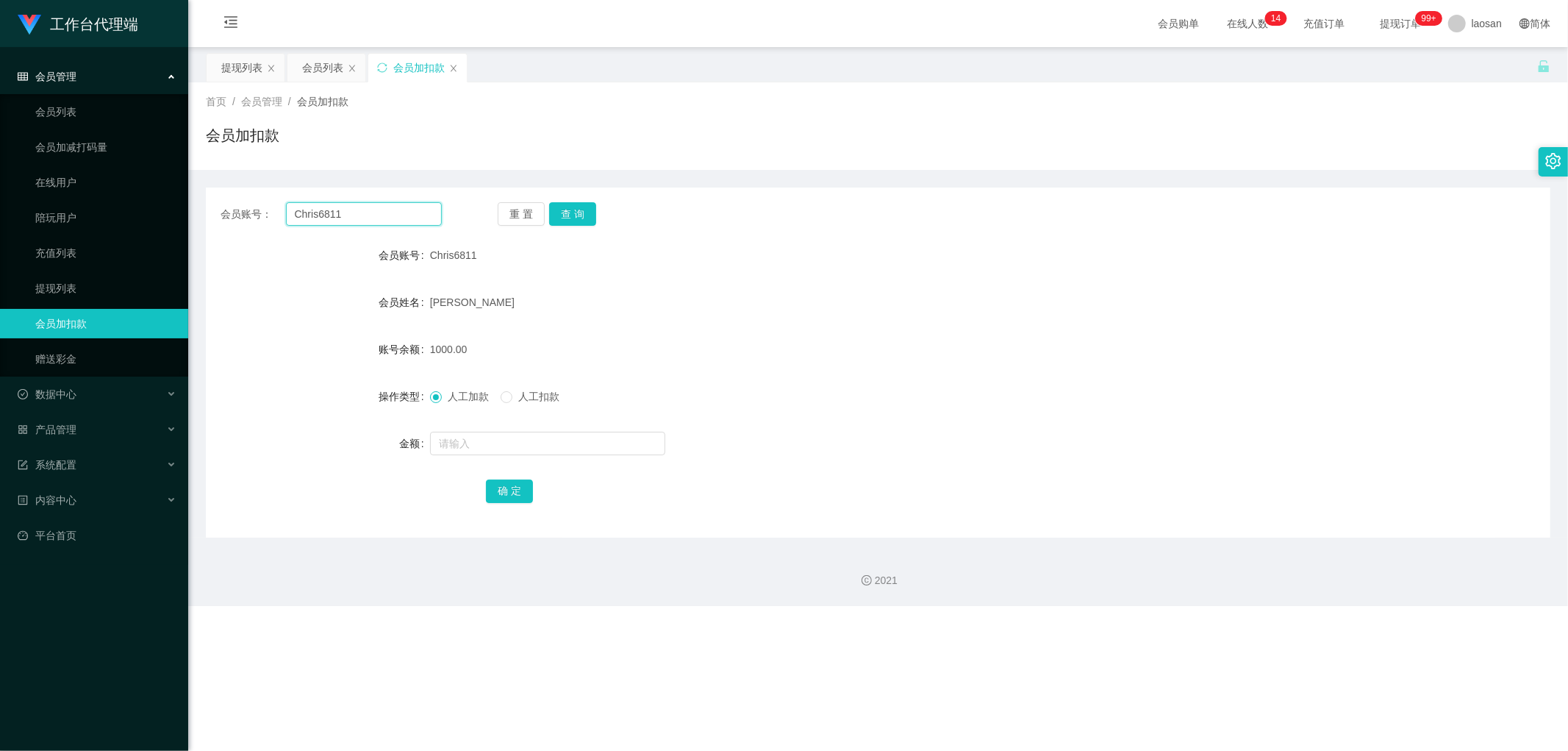
click at [346, 220] on input "Chris6811" at bounding box center [364, 214] width 157 height 23
drag, startPoint x: 321, startPoint y: 56, endPoint x: 339, endPoint y: 91, distance: 39.4
click at [321, 57] on div "会员列表" at bounding box center [322, 68] width 41 height 28
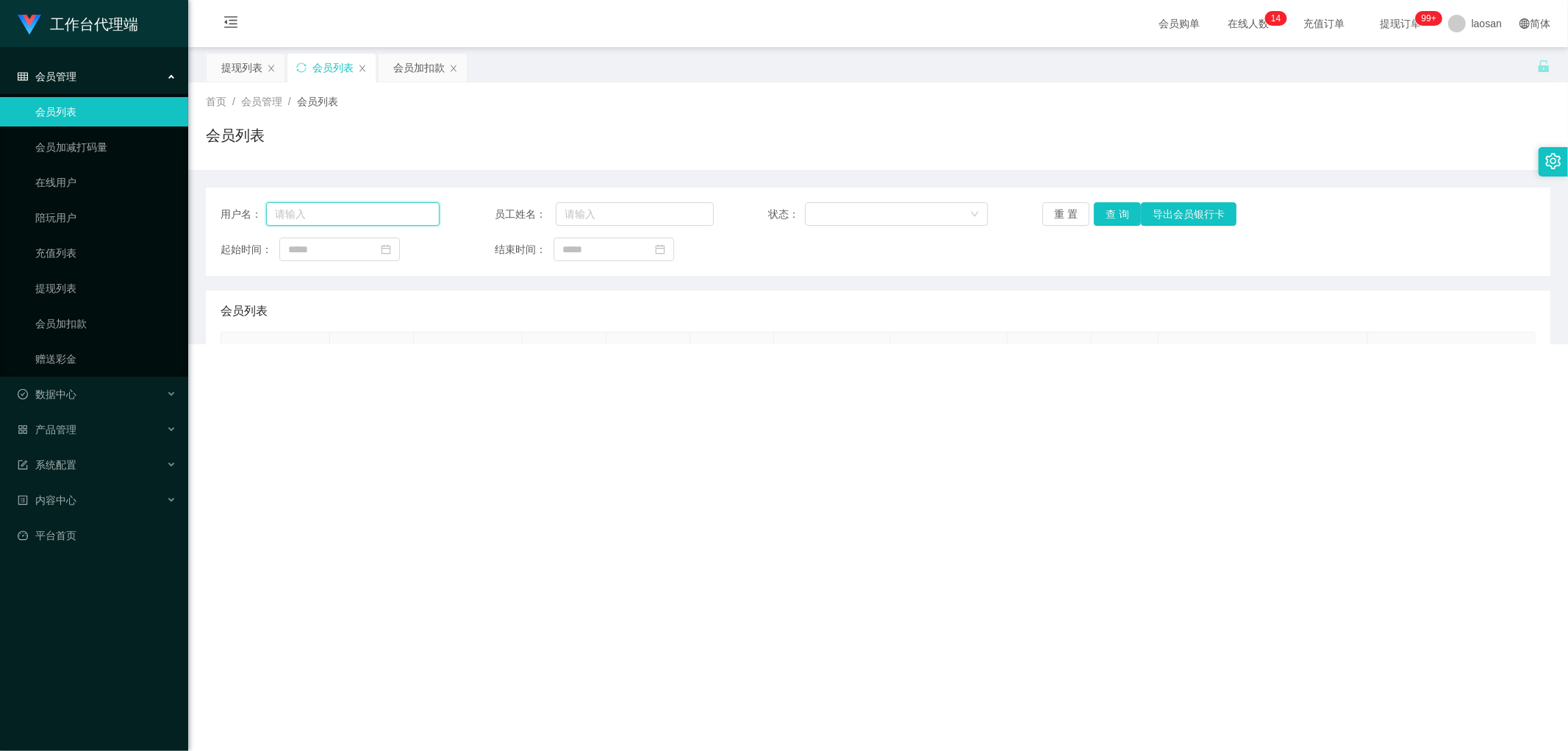
click at [348, 215] on input "text" at bounding box center [353, 214] width 174 height 23
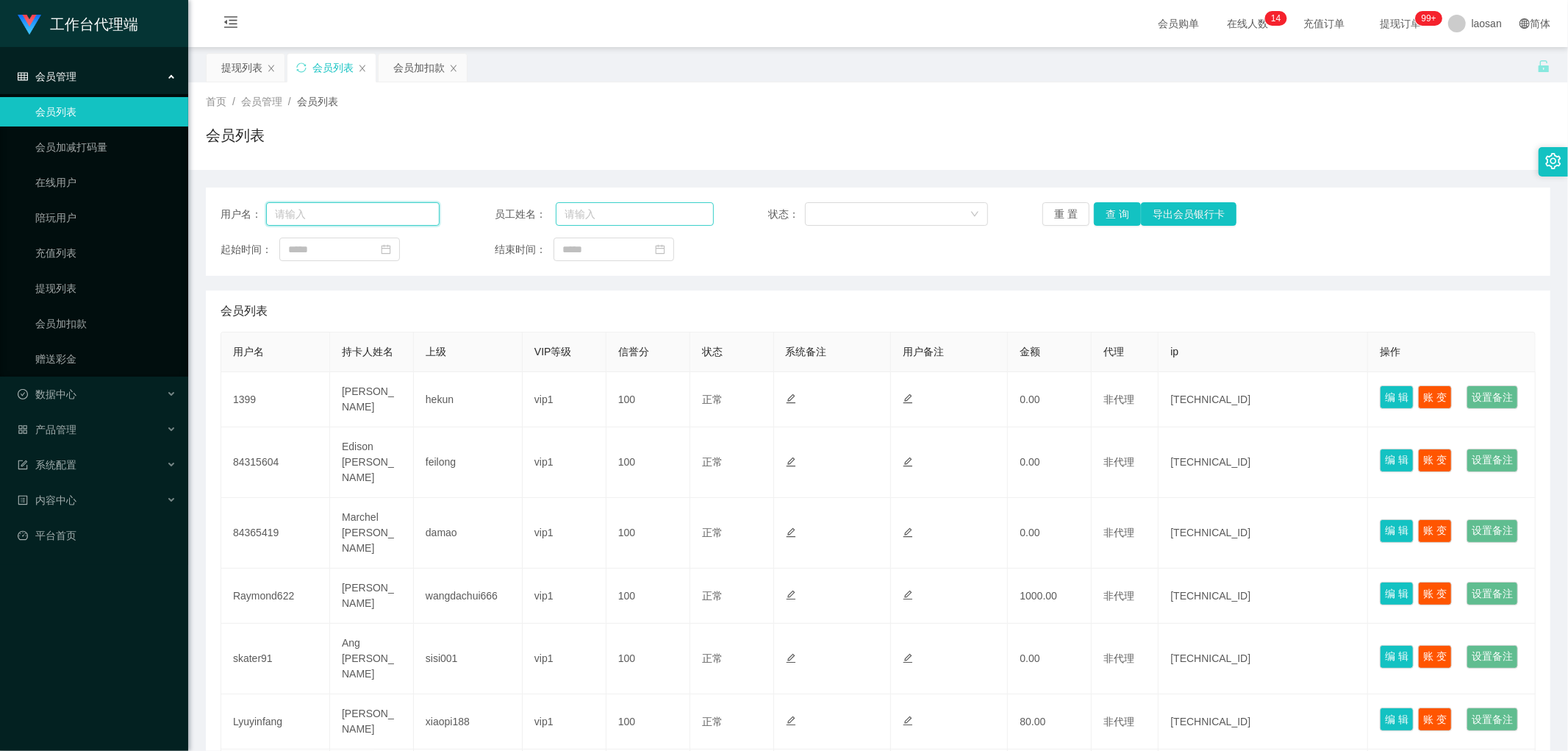
paste input "Chris6811"
type input "Chris6811"
click at [532, 213] on button "查 询" at bounding box center [1117, 214] width 47 height 23
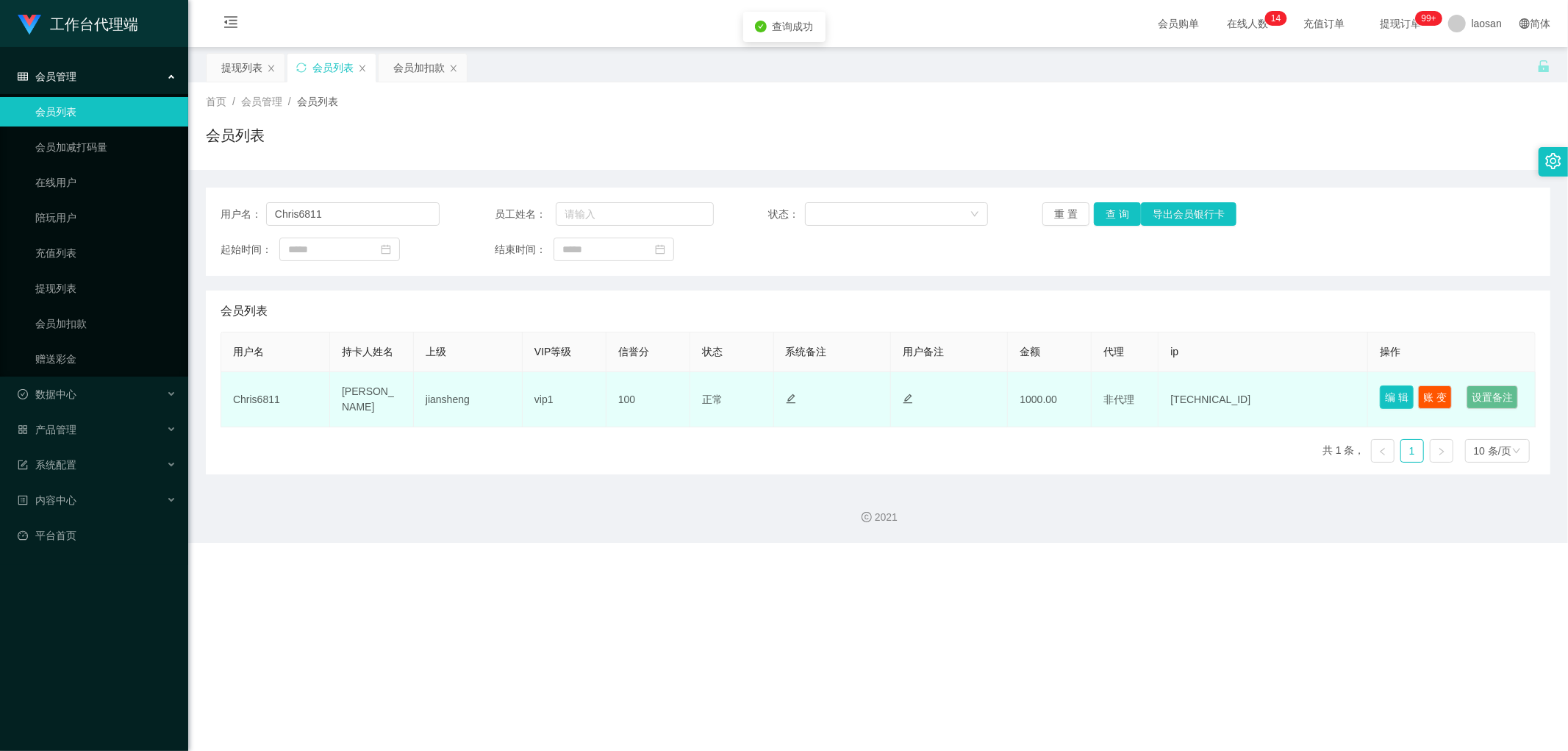
click at [532, 365] on button "编 辑" at bounding box center [1397, 396] width 34 height 23
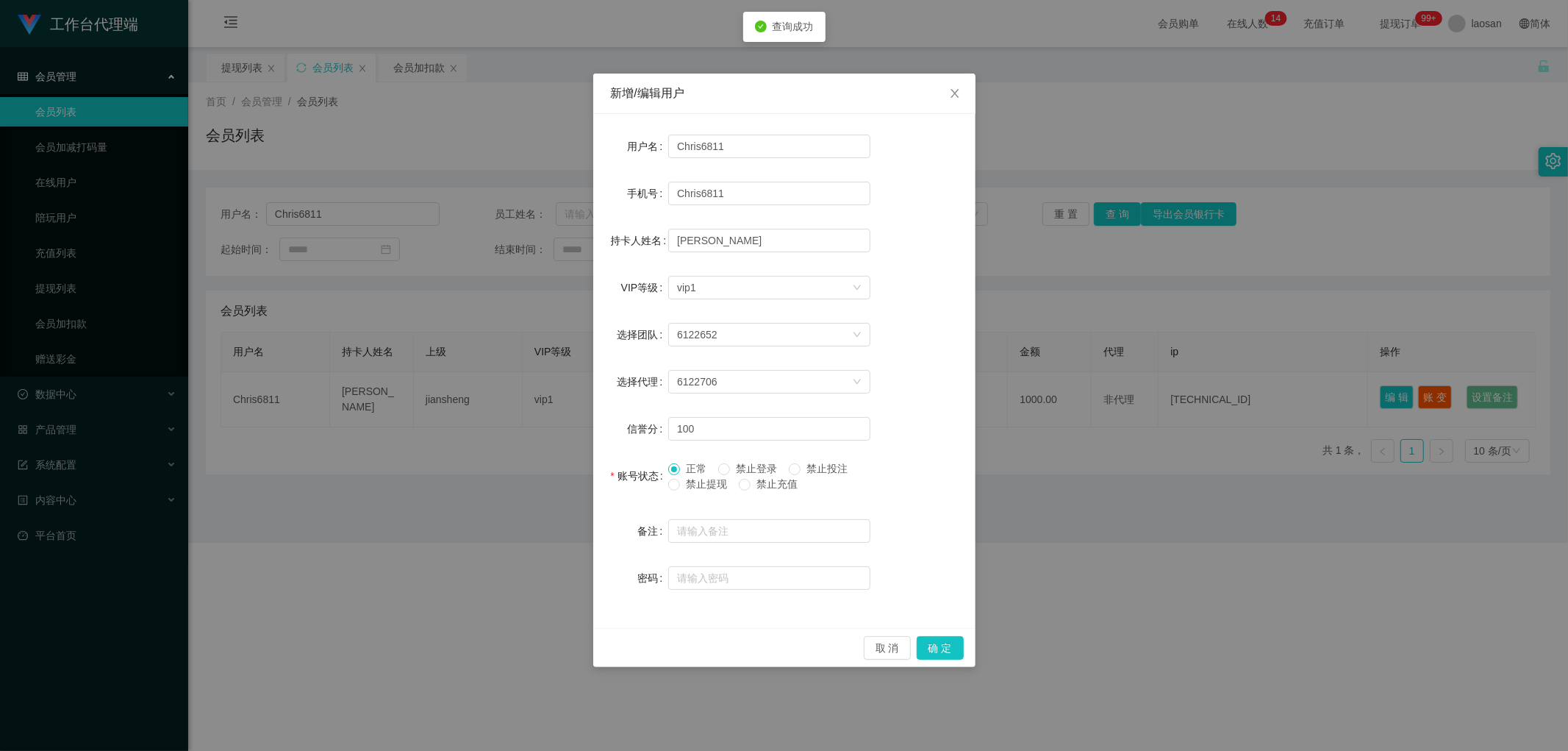
click at [532, 365] on span "禁止提现" at bounding box center [706, 484] width 53 height 12
click at [532, 365] on button "确 定" at bounding box center [940, 647] width 47 height 23
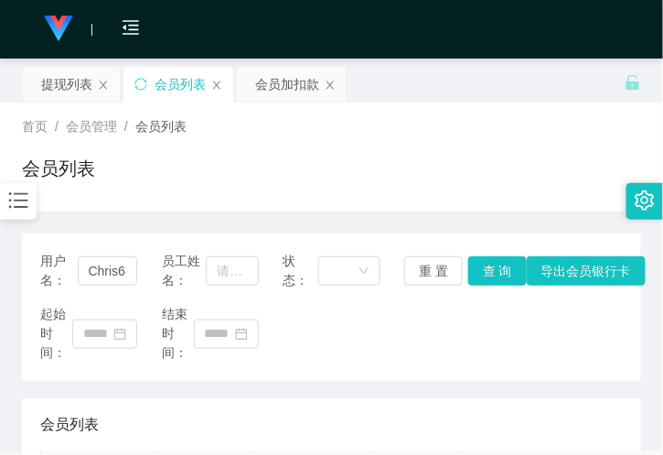
drag, startPoint x: 225, startPoint y: 153, endPoint x: 234, endPoint y: 147, distance: 10.7
click at [225, 153] on div "首页 / 会员管理 / 会员列表 / 会员列表" at bounding box center [331, 157] width 619 height 80
click at [233, 42] on div "会员购单 在线人数 0 1 2 3 4 5 6 7 8 9 0 1 2 3 4 5 6 7 8 9 0 1 2 3 4 5 6 7 8 9 0 1 2 3 4…" at bounding box center [331, 29] width 663 height 59
